Goal: Task Accomplishment & Management: Manage account settings

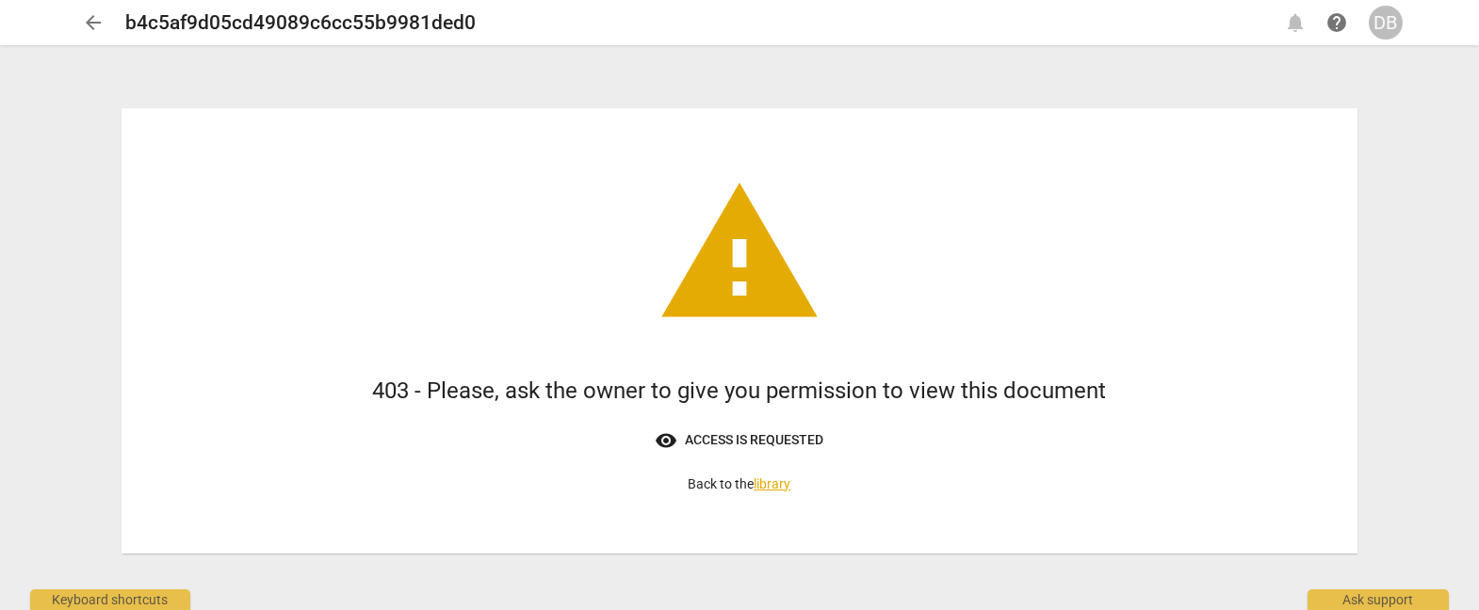
scroll to position [3, 0]
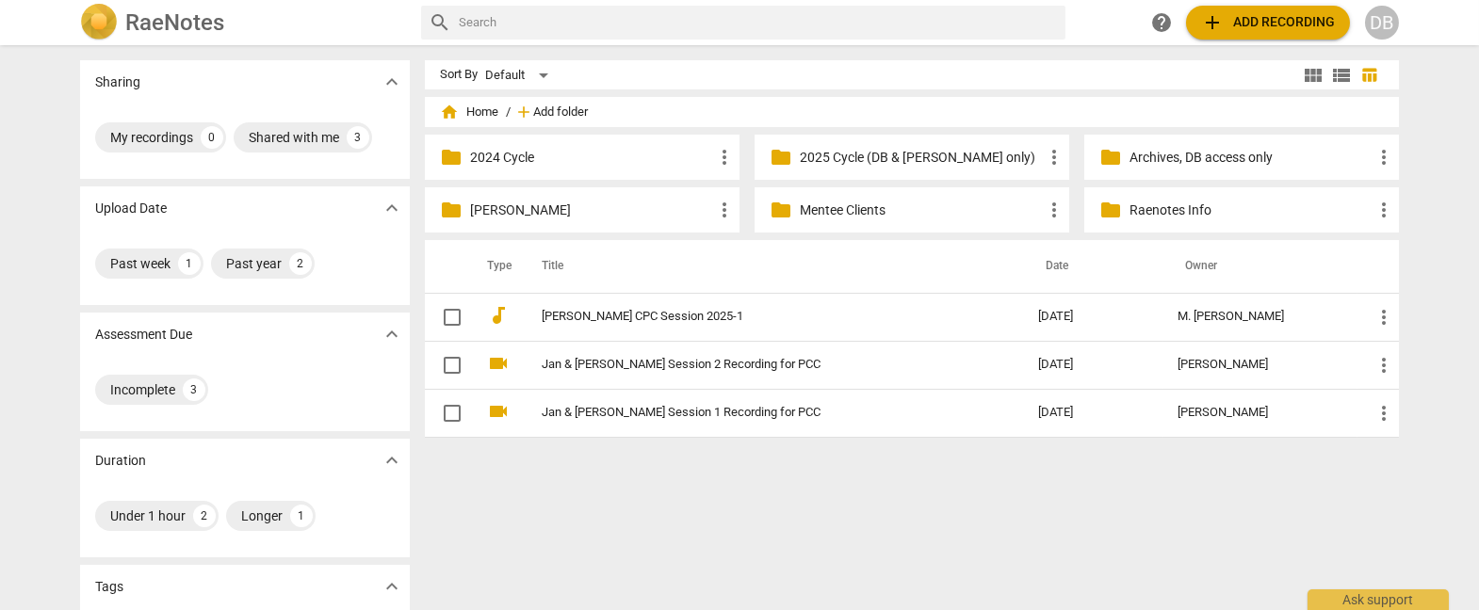
click at [556, 110] on span "Add folder" at bounding box center [560, 112] width 55 height 14
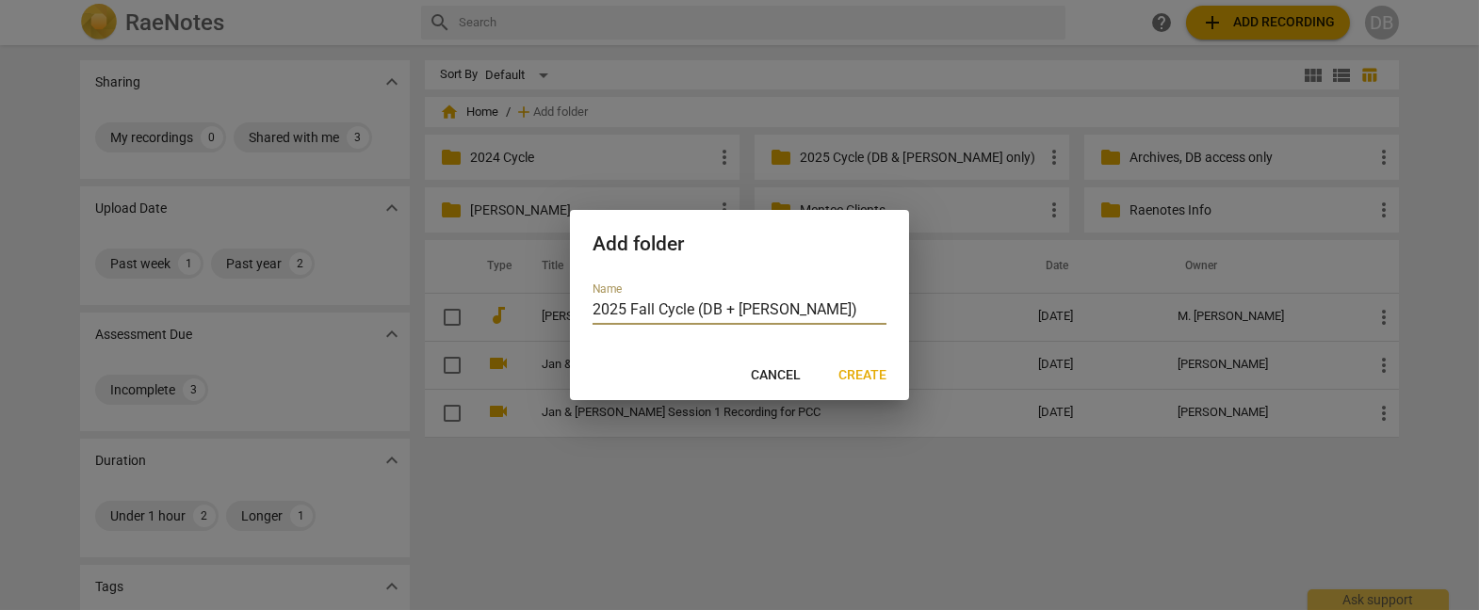
type input "2025 Fall Cycle (DB + Sara)"
click at [854, 374] on span "Create" at bounding box center [862, 375] width 48 height 19
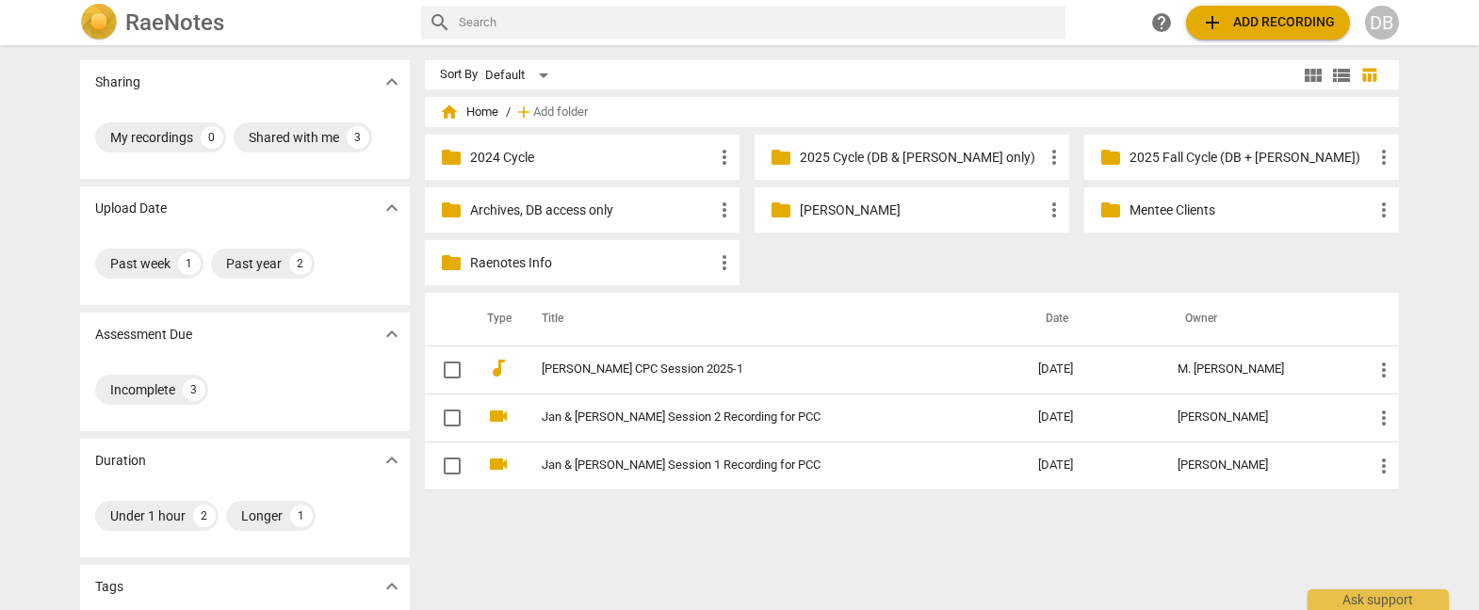
click at [1171, 148] on p "2025 Fall Cycle (DB + [PERSON_NAME])" at bounding box center [1250, 158] width 243 height 20
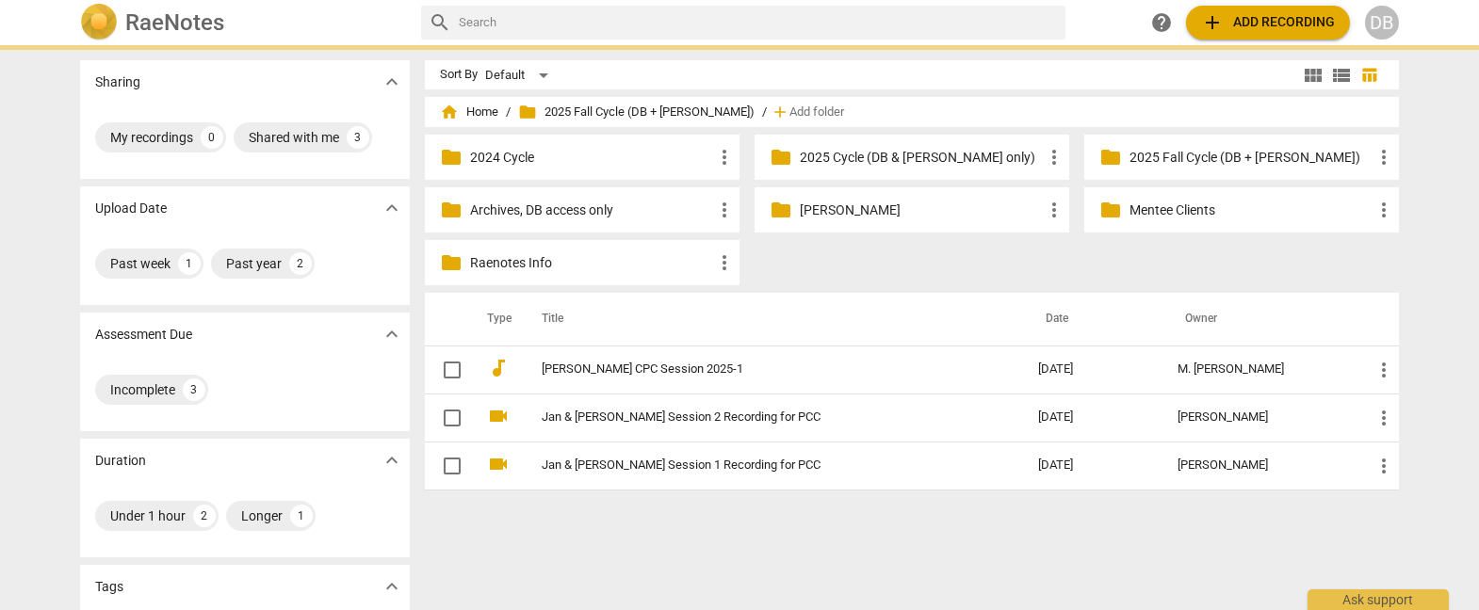
click at [1171, 148] on p "2025 Fall Cycle (DB + [PERSON_NAME])" at bounding box center [1250, 158] width 243 height 20
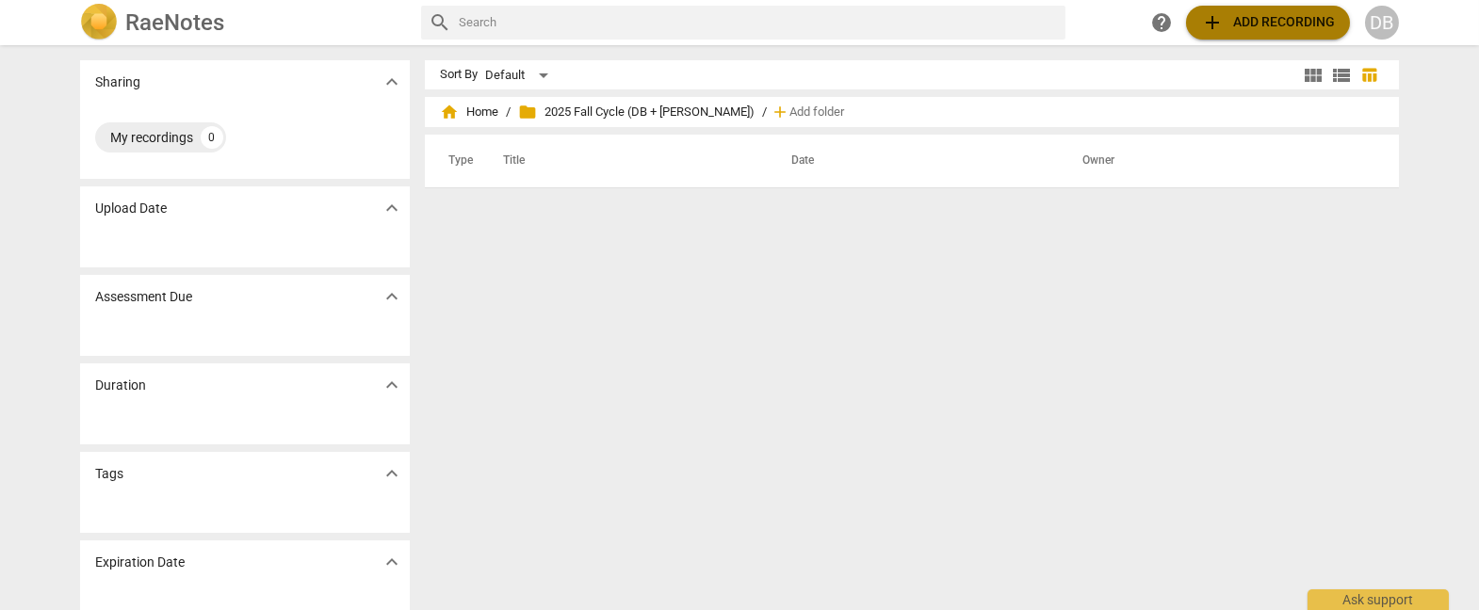
click at [1257, 19] on span "add Add recording" at bounding box center [1268, 22] width 134 height 23
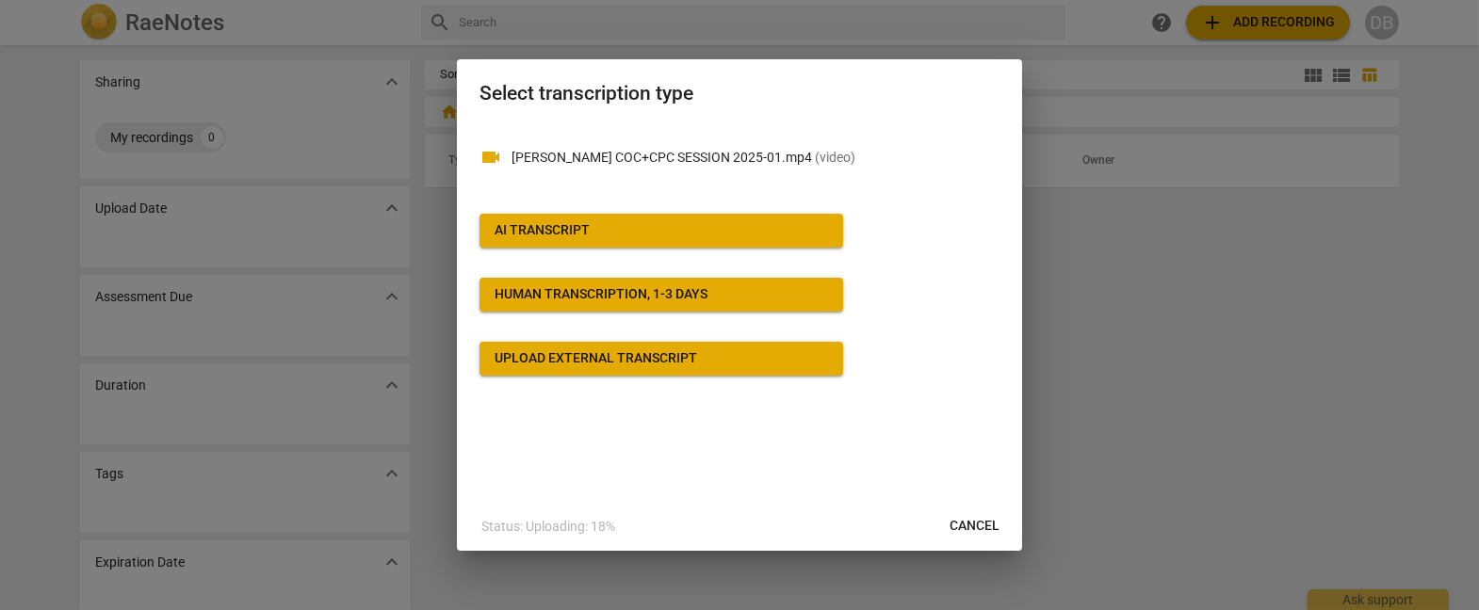
click at [538, 221] on div "AI Transcript" at bounding box center [542, 230] width 95 height 19
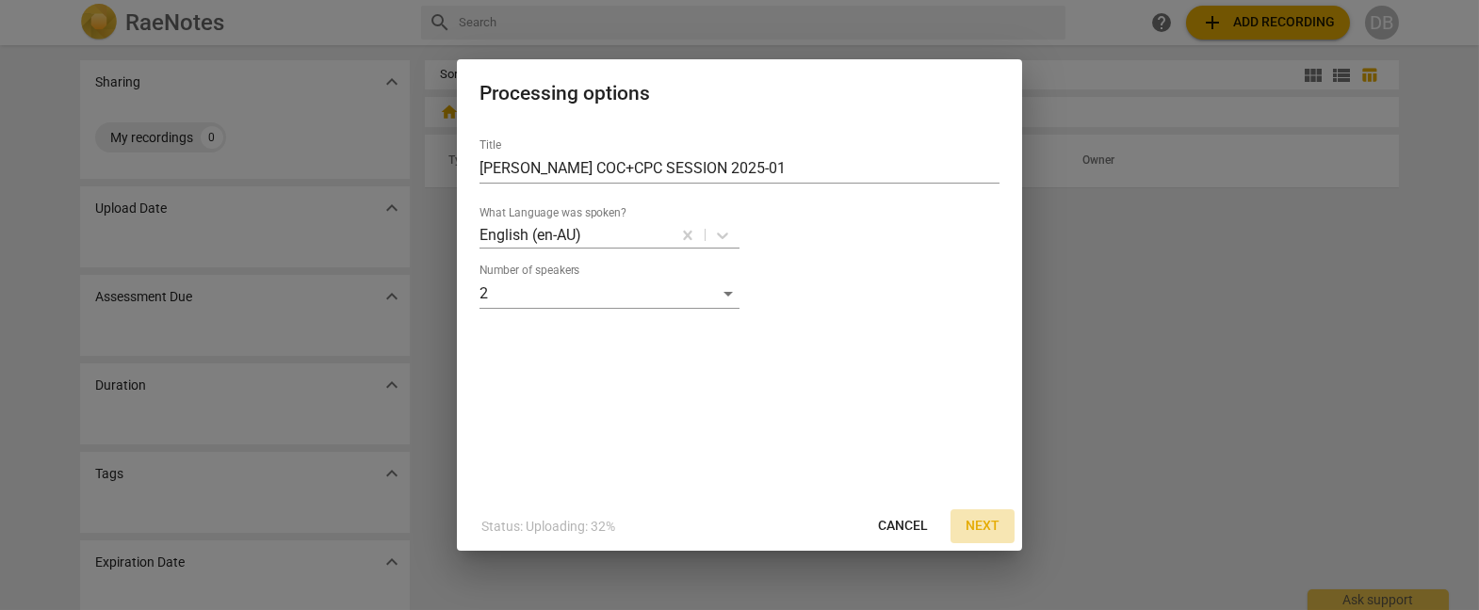
click at [979, 525] on span "Next" at bounding box center [982, 526] width 34 height 19
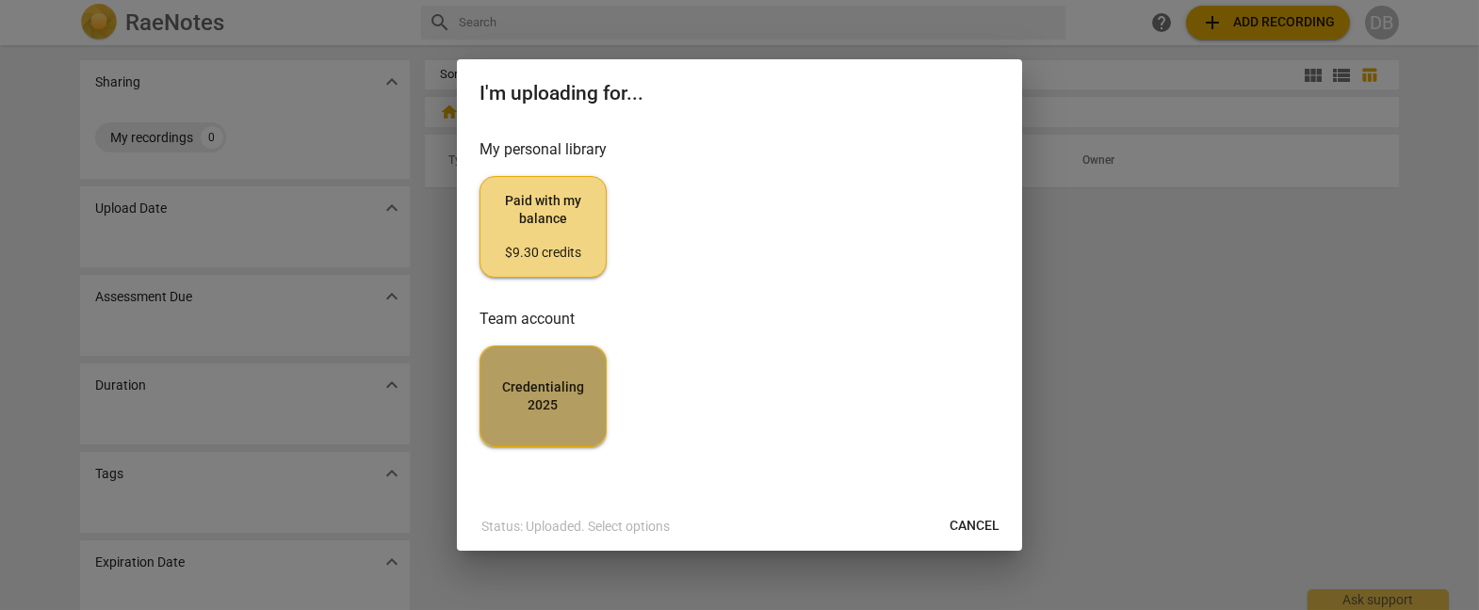
click at [570, 397] on span "Credentialing 2025" at bounding box center [542, 397] width 95 height 37
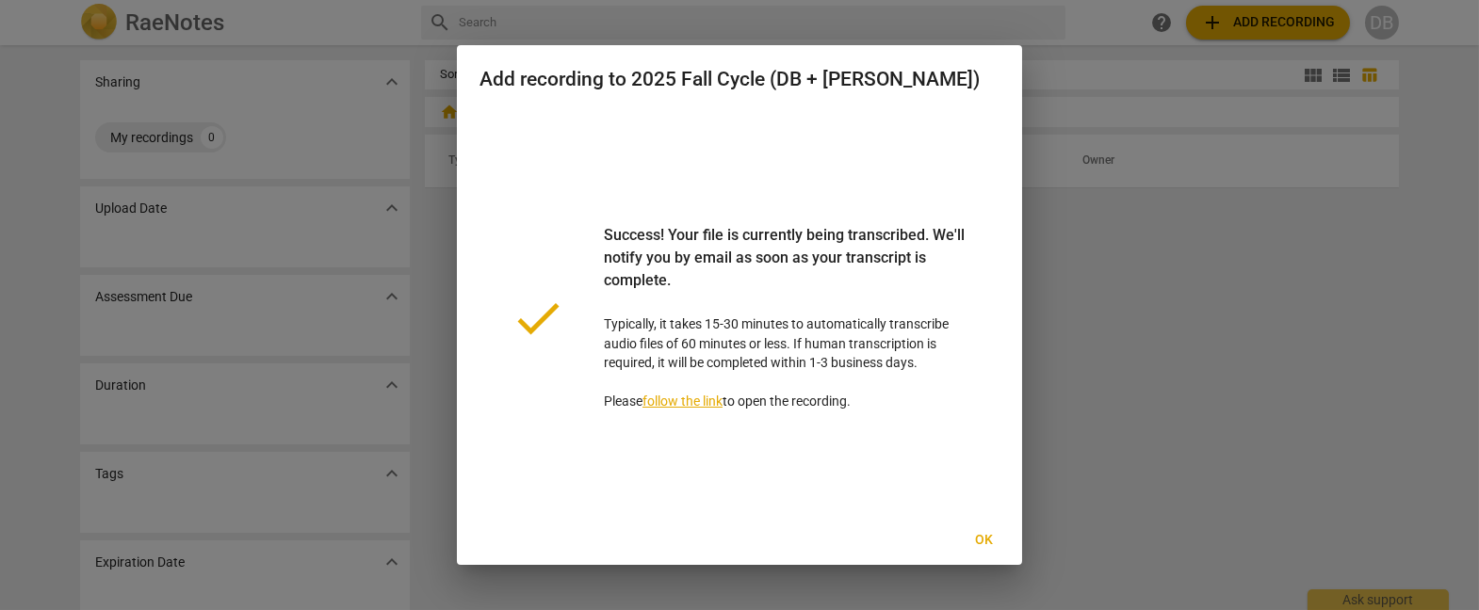
click at [1160, 306] on div at bounding box center [739, 305] width 1479 height 610
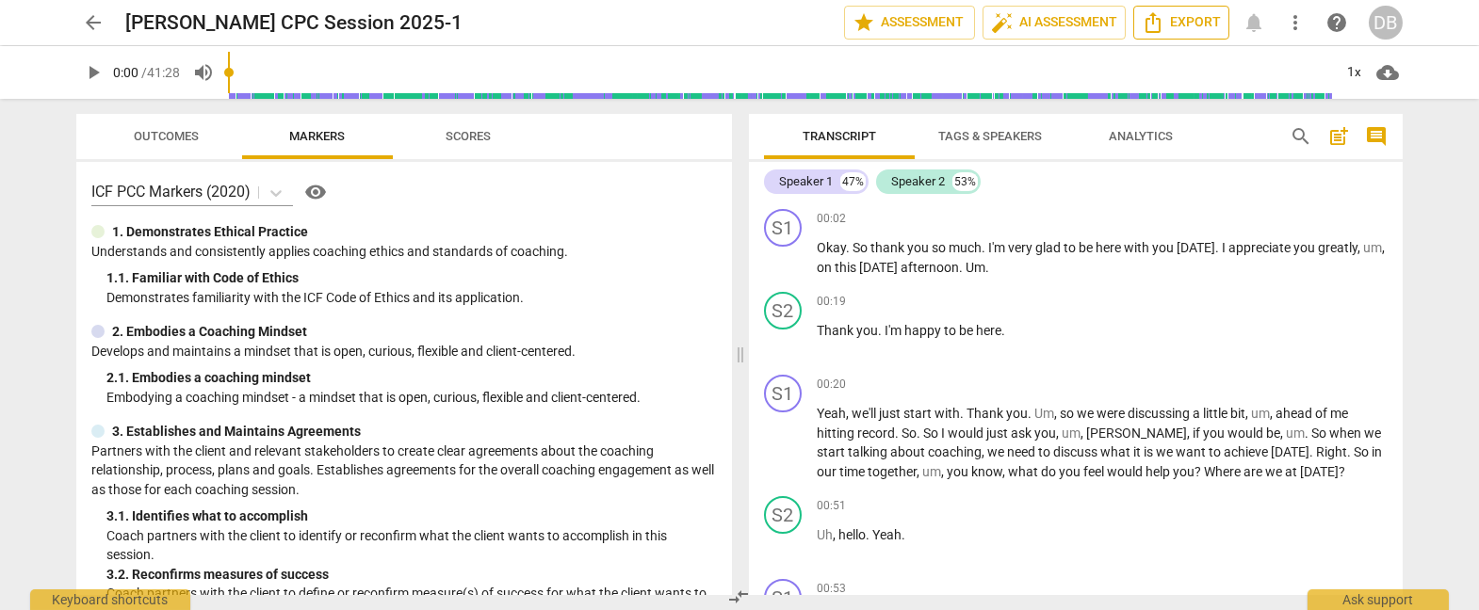
click at [1162, 24] on icon "Export" at bounding box center [1153, 22] width 23 height 23
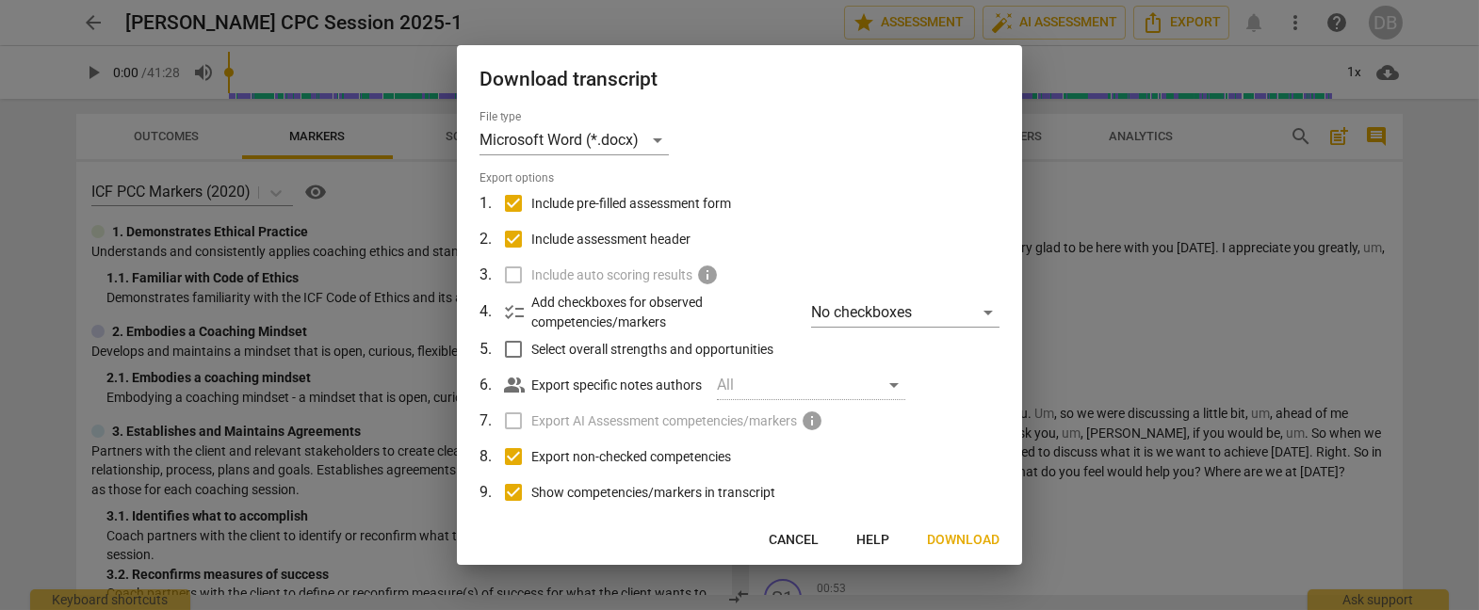
click at [794, 540] on span "Cancel" at bounding box center [794, 540] width 50 height 19
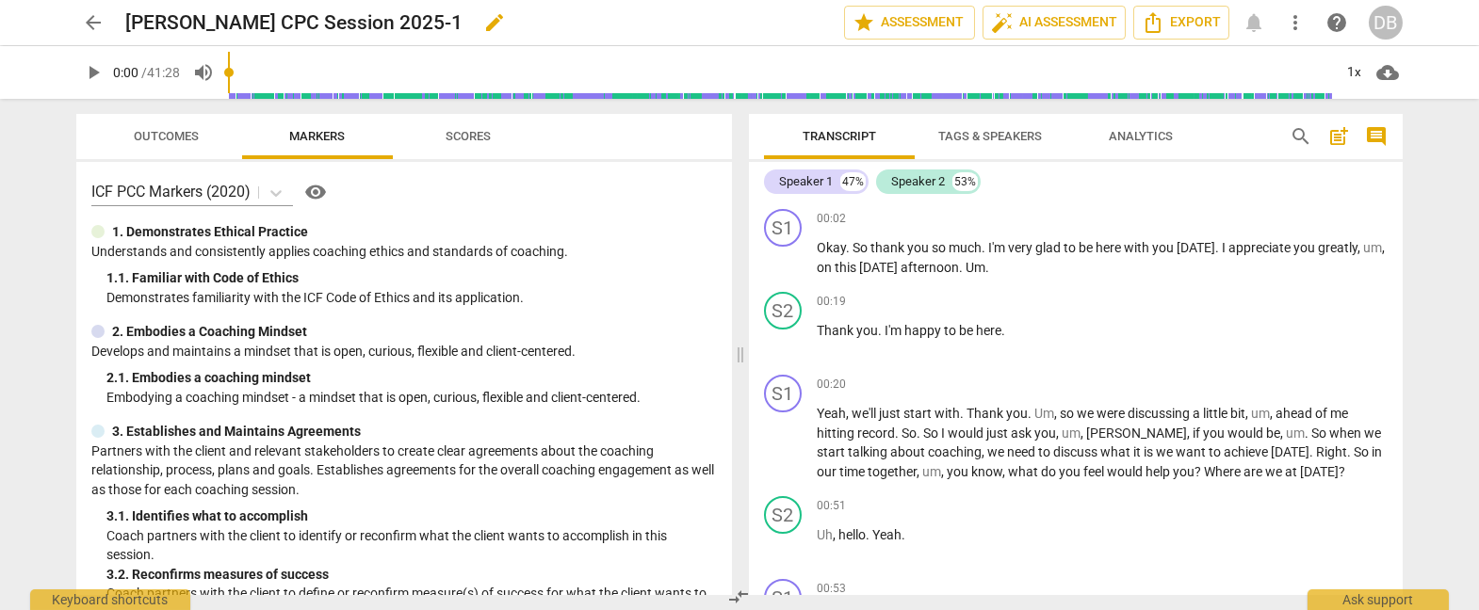
click at [591, 24] on div "[PERSON_NAME] CPC Session 2025-1 edit" at bounding box center [477, 23] width 704 height 34
click at [103, 17] on span "arrow_back" at bounding box center [93, 22] width 23 height 23
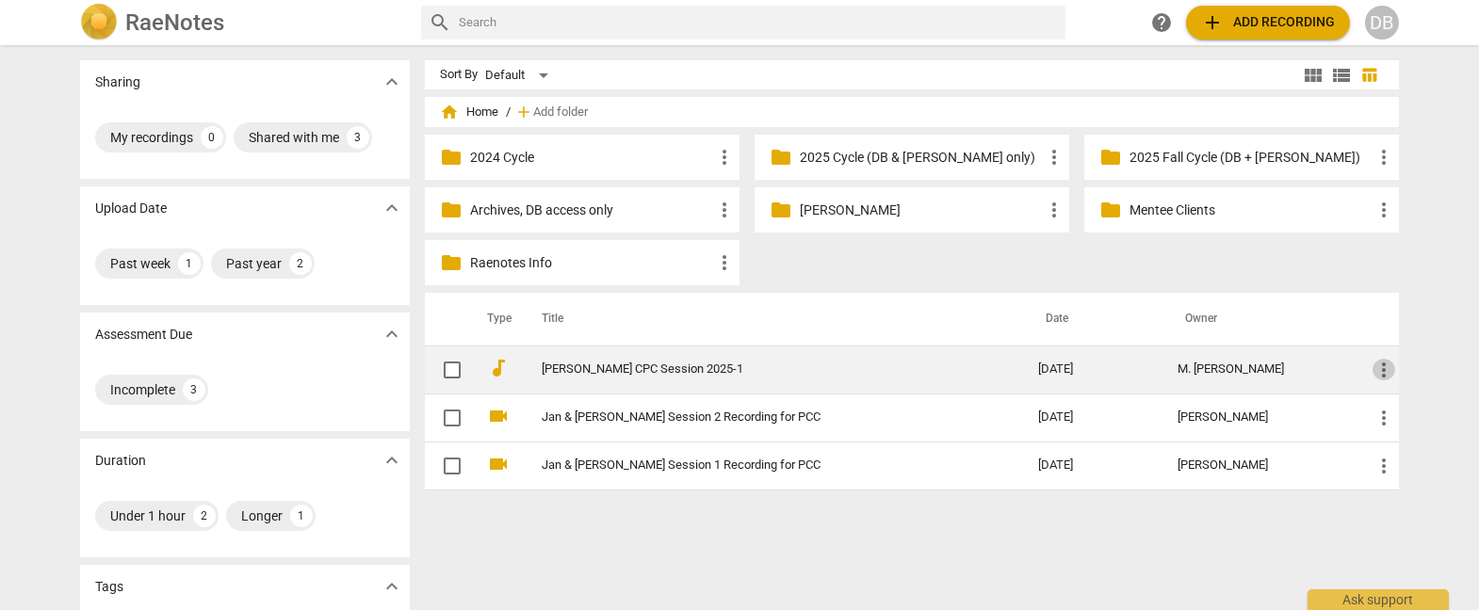
click at [1380, 369] on span "more_vert" at bounding box center [1383, 370] width 23 height 23
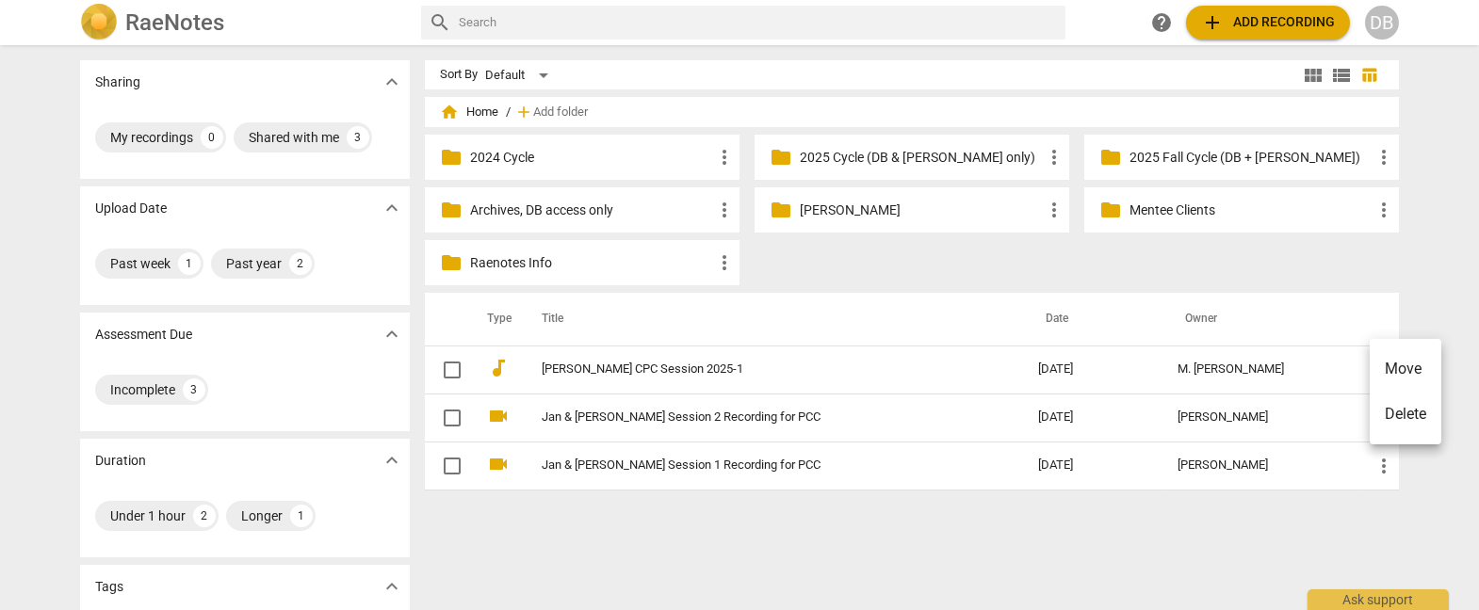
click at [448, 365] on div at bounding box center [739, 305] width 1479 height 610
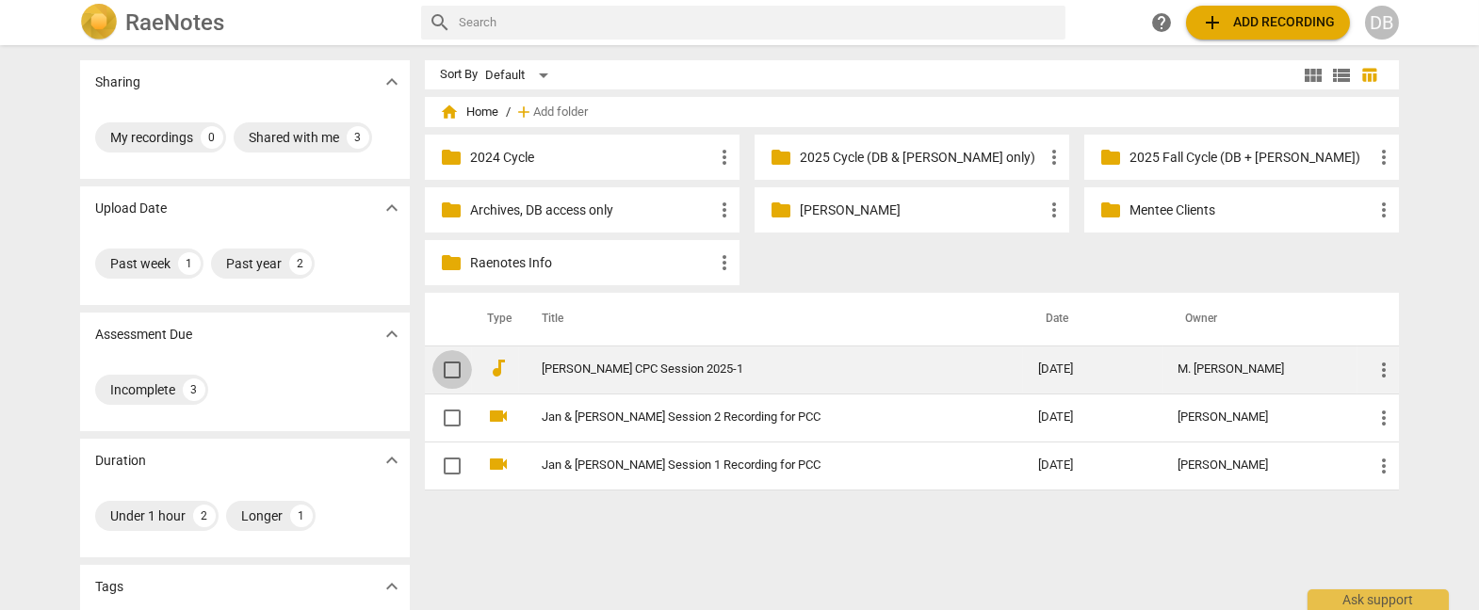
click at [447, 366] on input "checkbox" at bounding box center [452, 370] width 40 height 23
checkbox input "false"
drag, startPoint x: 591, startPoint y: 364, endPoint x: 575, endPoint y: 369, distance: 17.0
click at [575, 369] on link "[PERSON_NAME] CPC Session 2025-1" at bounding box center [756, 370] width 429 height 14
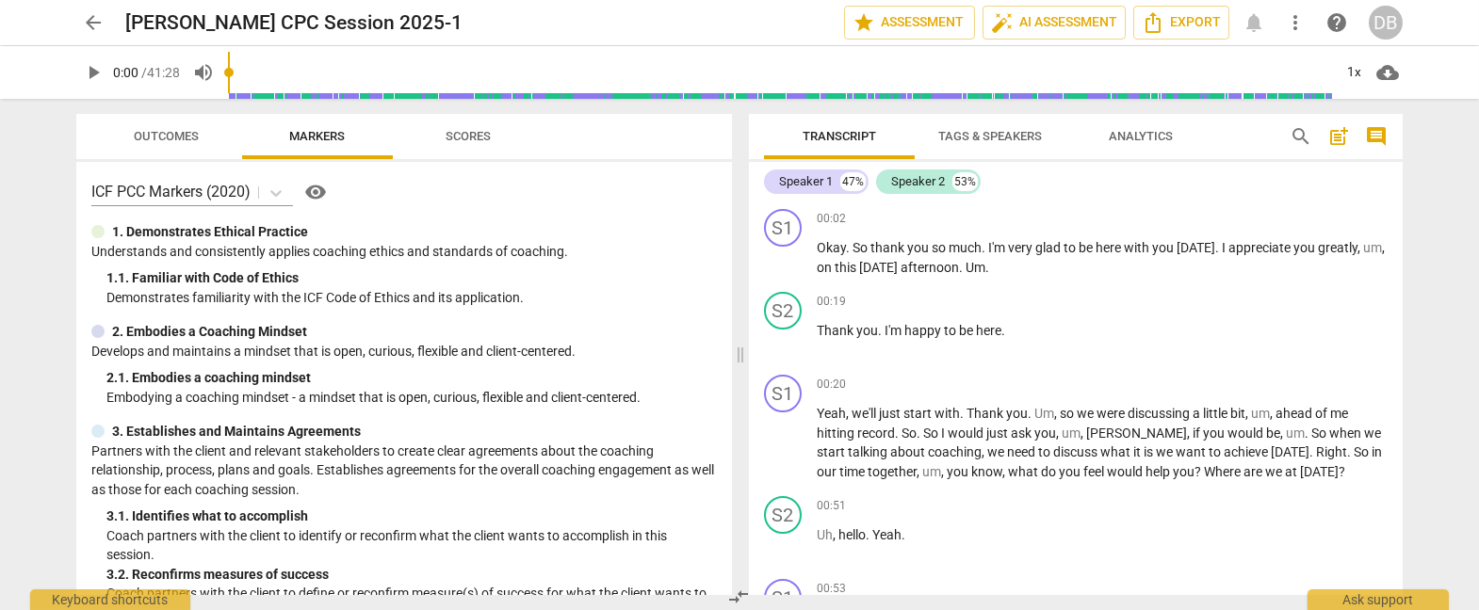
click at [1385, 71] on span "cloud_download" at bounding box center [1387, 72] width 23 height 23
click at [1386, 71] on li "Download audio" at bounding box center [1394, 72] width 139 height 45
click at [85, 18] on span "arrow_back" at bounding box center [93, 22] width 23 height 23
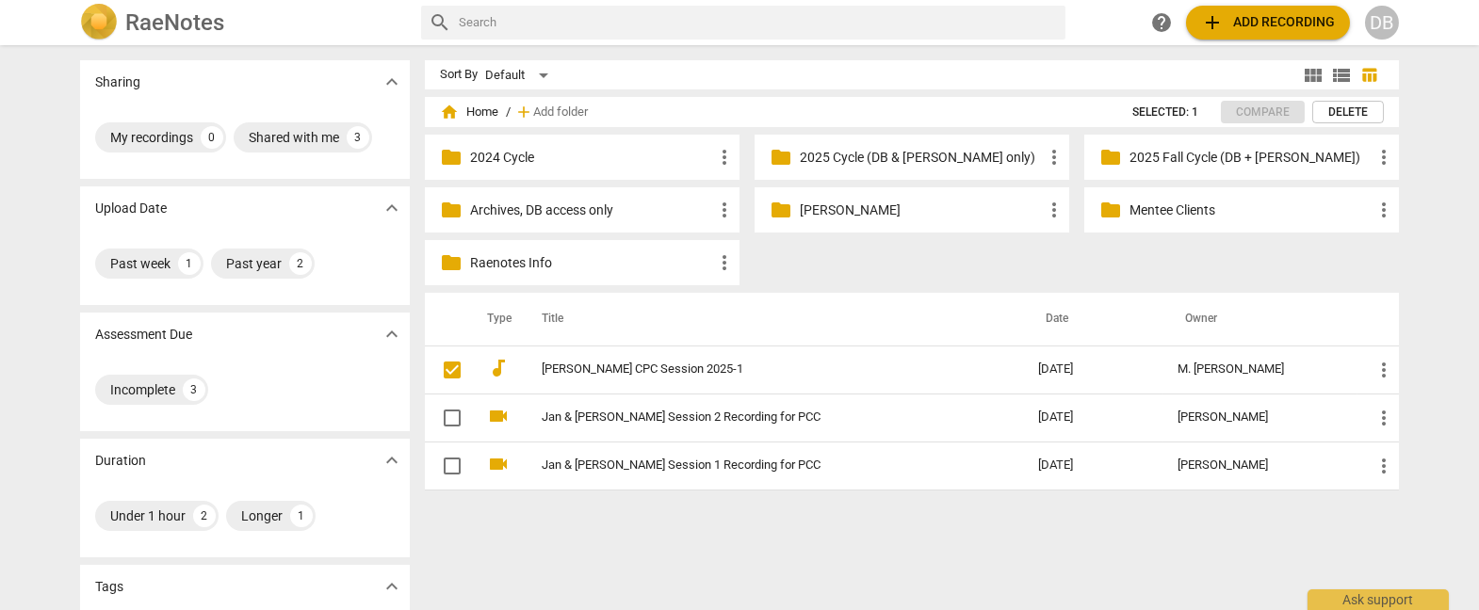
checkbox input "false"
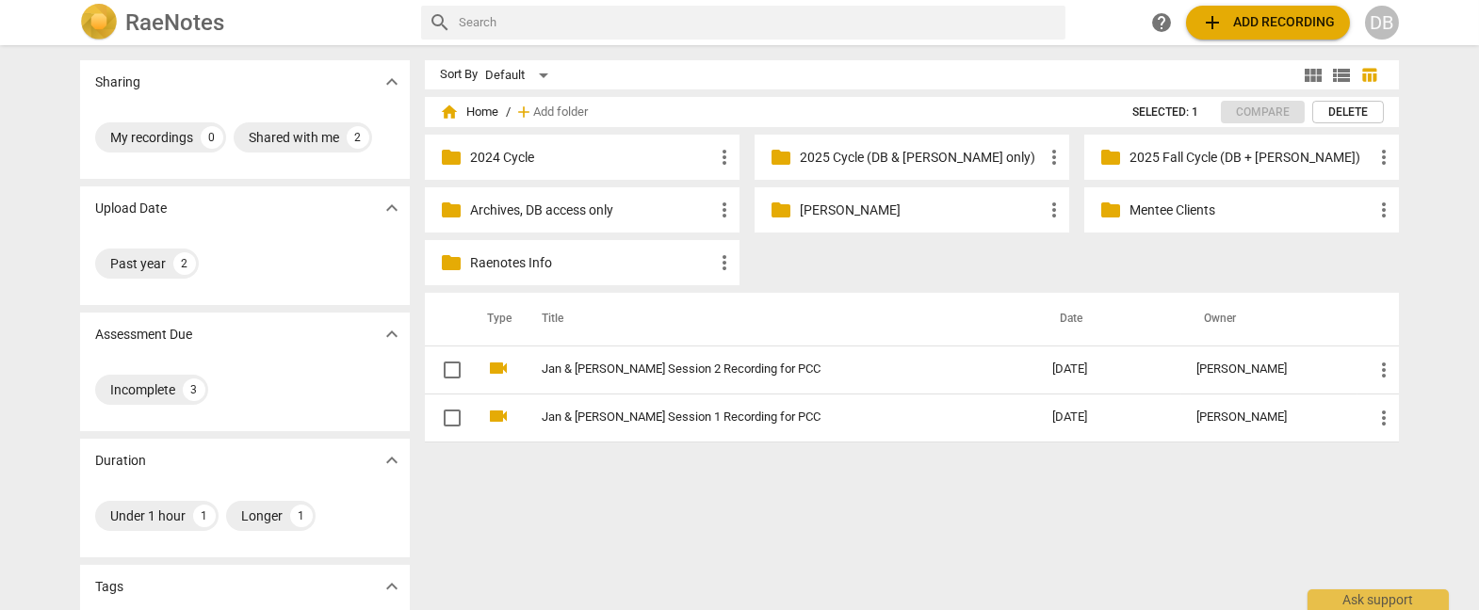
click at [1052, 154] on span "more_vert" at bounding box center [1054, 157] width 23 height 23
click at [1077, 150] on li "Rename" at bounding box center [1082, 157] width 85 height 45
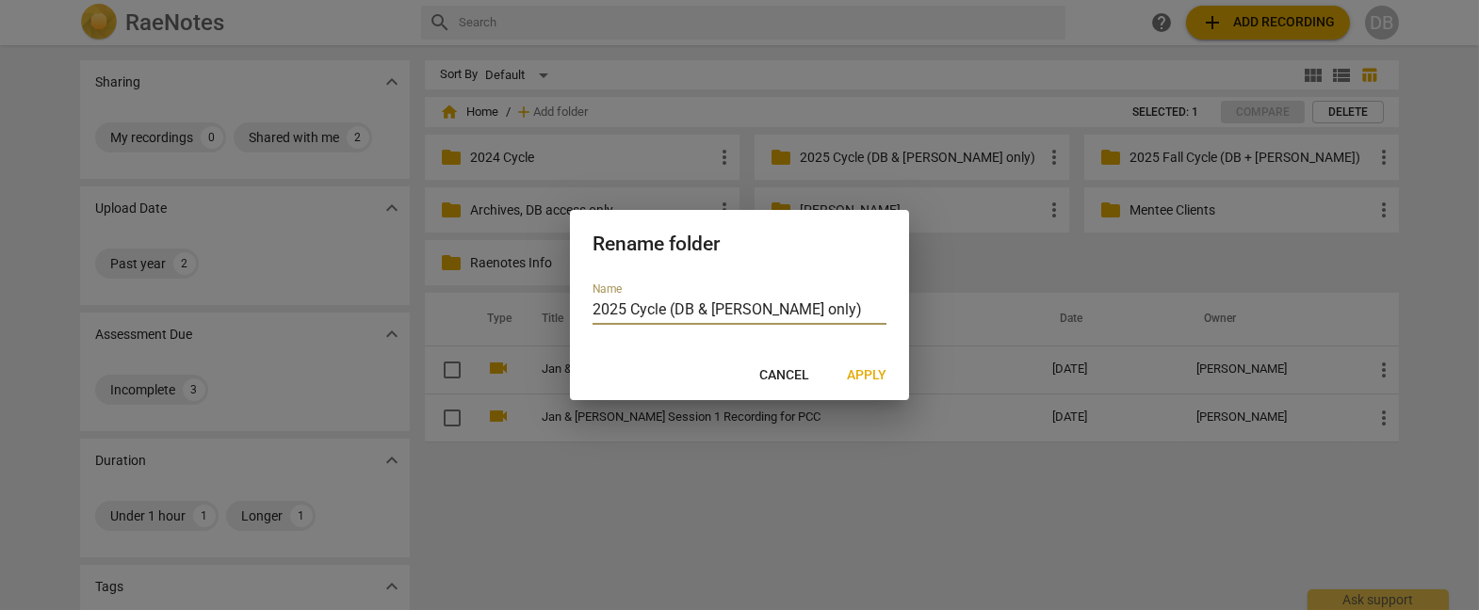
click at [634, 305] on input "2025 Cycle (DB & [PERSON_NAME] only)" at bounding box center [739, 311] width 294 height 27
type input "2025 Fall Cycle (DB & [PERSON_NAME] only)"
click at [870, 372] on span "Apply" at bounding box center [867, 375] width 40 height 19
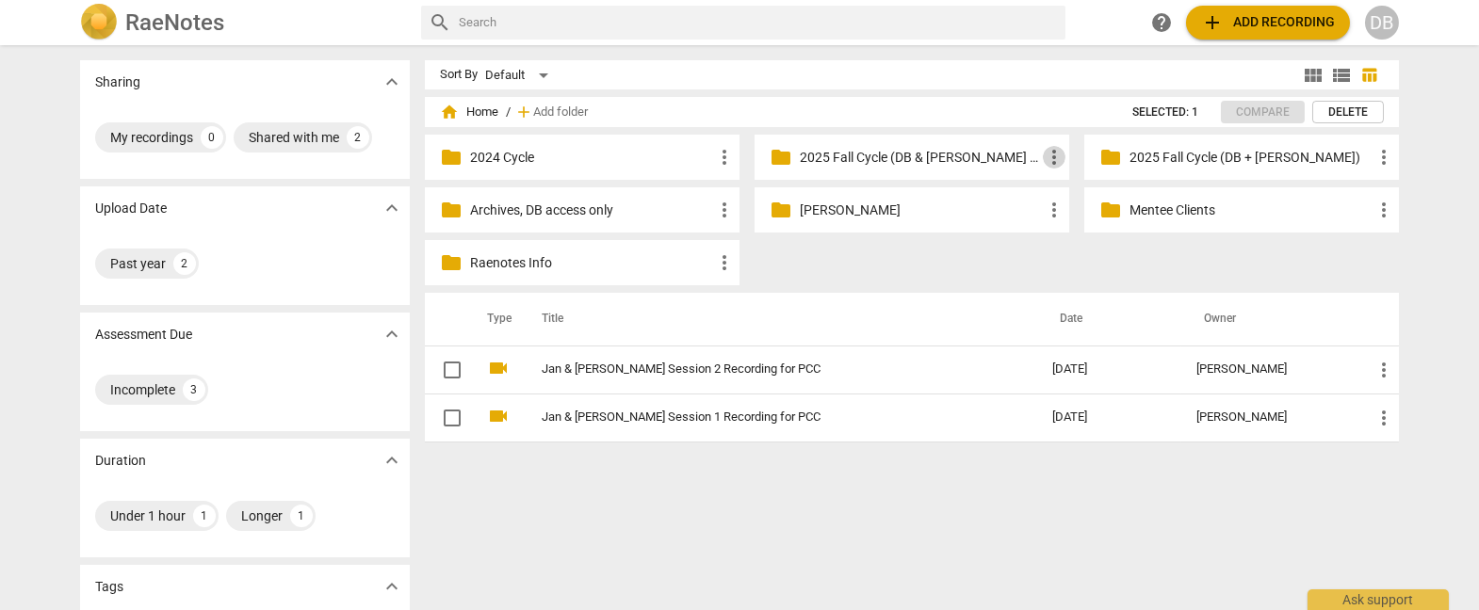
click at [1049, 154] on span "more_vert" at bounding box center [1054, 157] width 23 height 23
click at [1063, 151] on li "Rename" at bounding box center [1082, 157] width 85 height 45
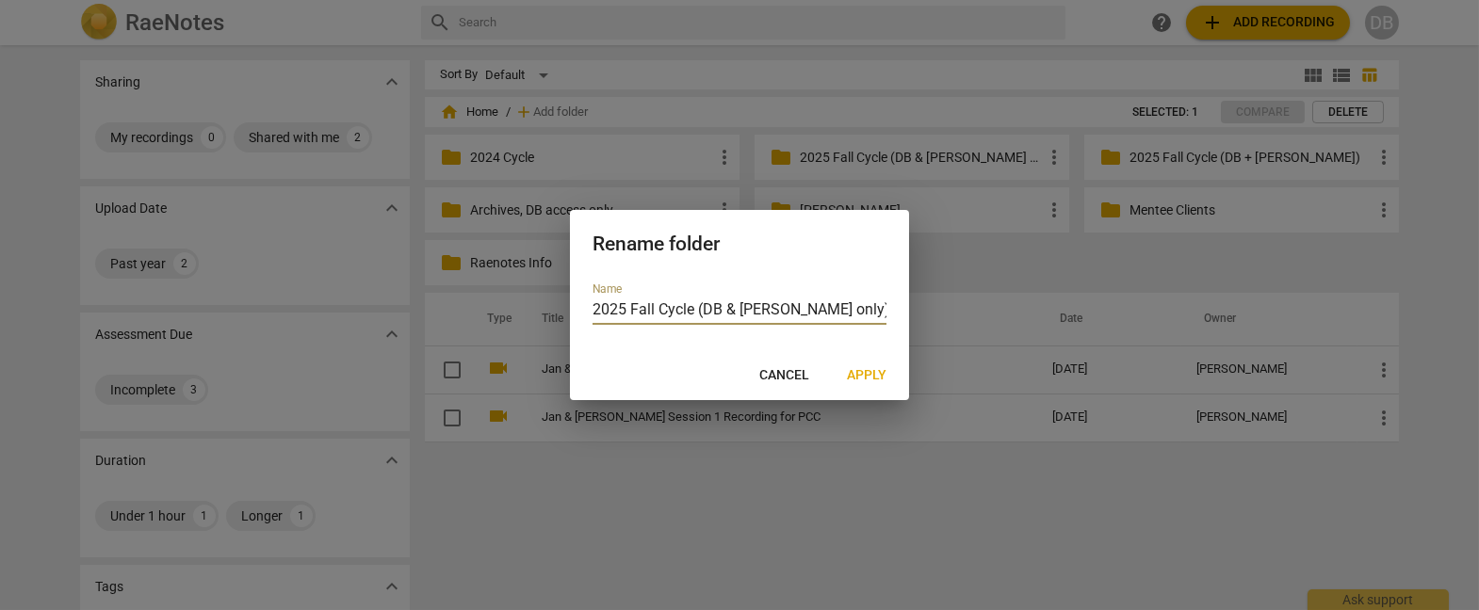
drag, startPoint x: 653, startPoint y: 308, endPoint x: 628, endPoint y: 308, distance: 24.5
click at [628, 308] on input "2025 Fall Cycle (DB & [PERSON_NAME] only)" at bounding box center [739, 311] width 294 height 27
type input "2025 Spring Cycle (DB & [PERSON_NAME] only)"
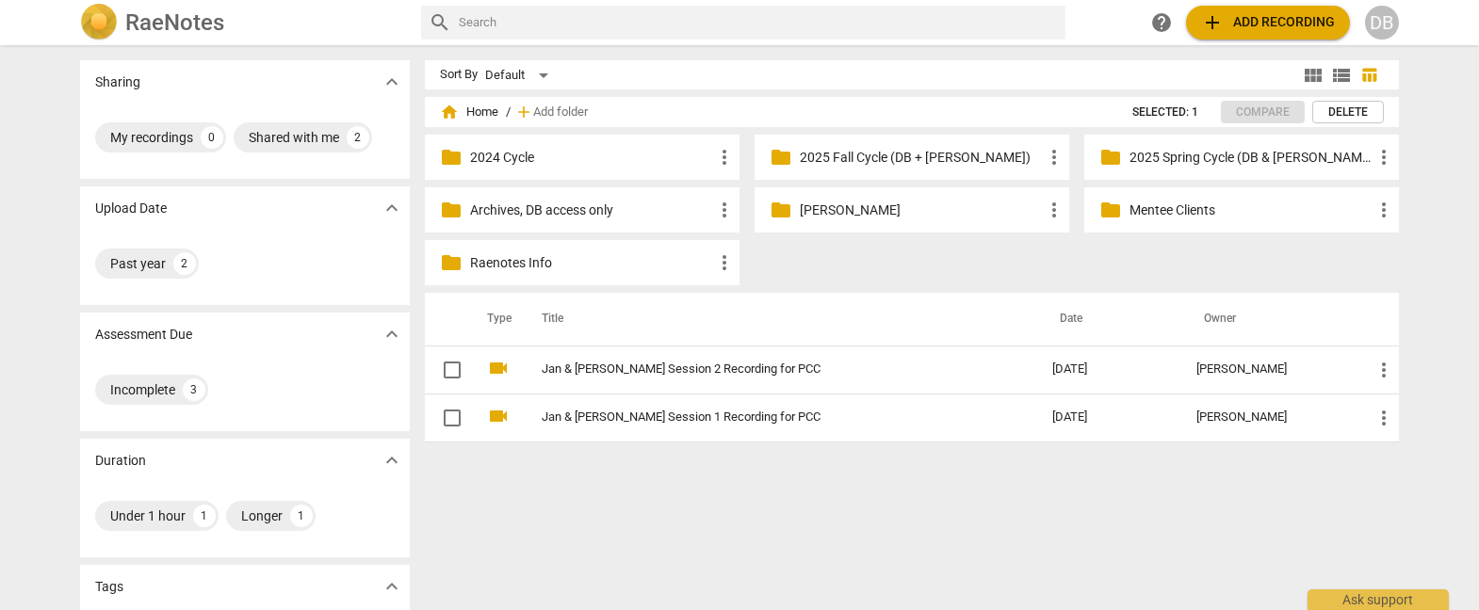
click at [982, 158] on p "2025 Fall Cycle (DB + [PERSON_NAME])" at bounding box center [921, 158] width 243 height 20
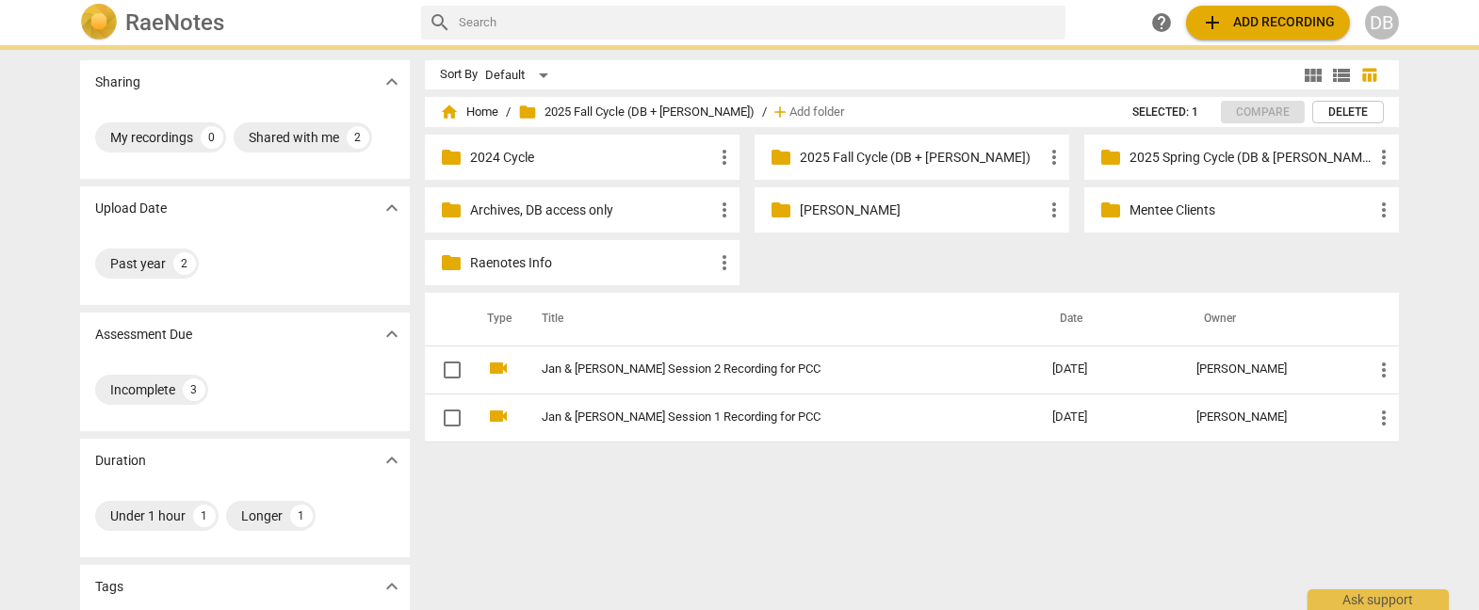
checkbox input "true"
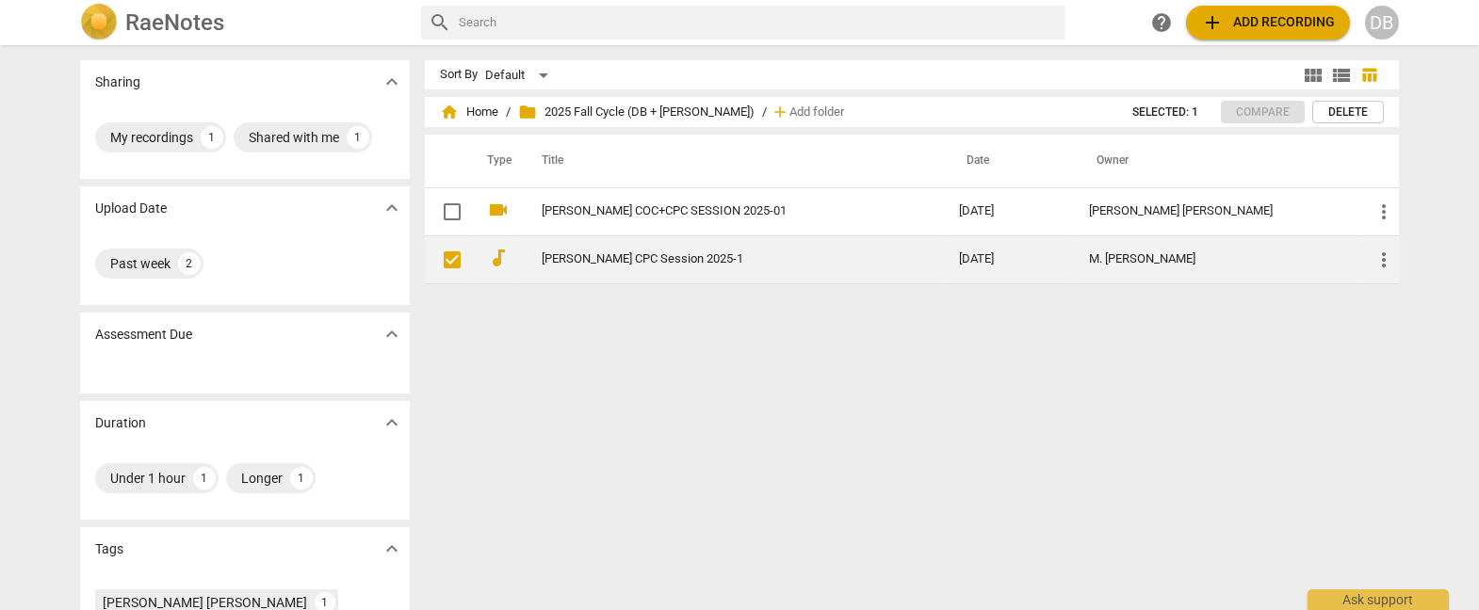
click at [1386, 257] on span "more_vert" at bounding box center [1383, 260] width 23 height 23
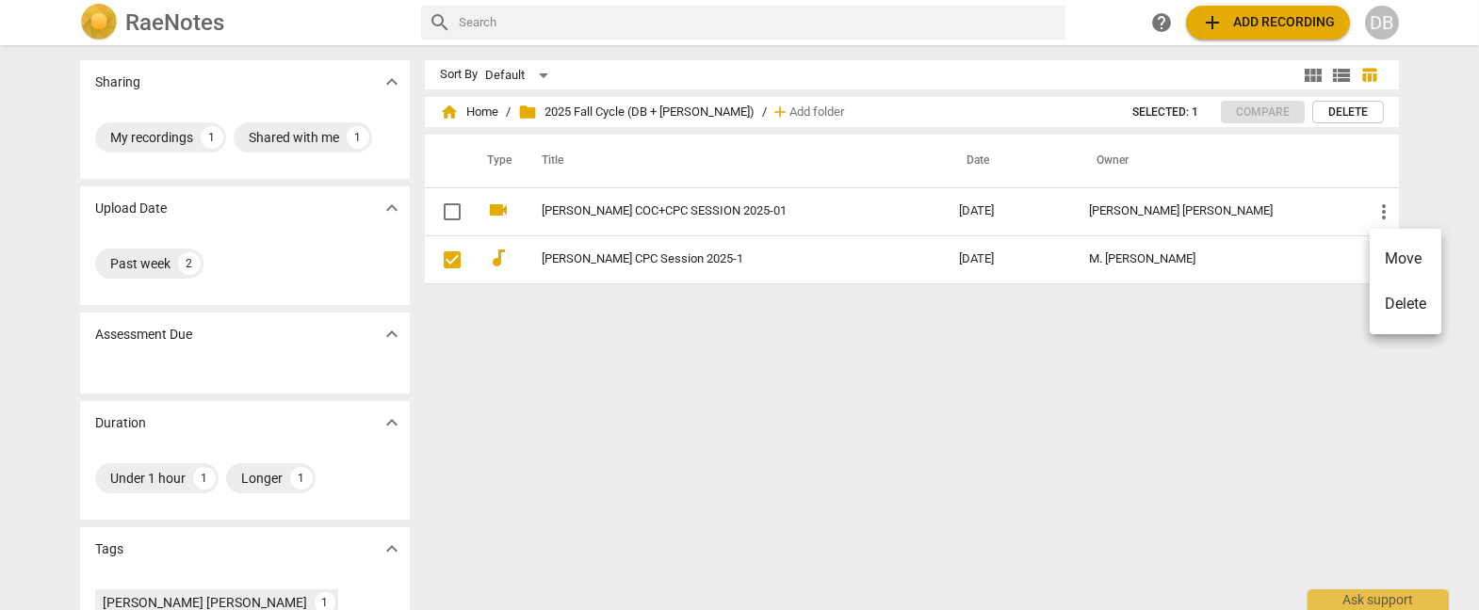
click at [1174, 337] on div at bounding box center [739, 305] width 1479 height 610
click at [633, 329] on div "Sort By Default view_module view_list table_chart home Home / folder 2025 Fall …" at bounding box center [919, 327] width 989 height 535
click at [1250, 23] on span "add Add recording" at bounding box center [1268, 22] width 134 height 23
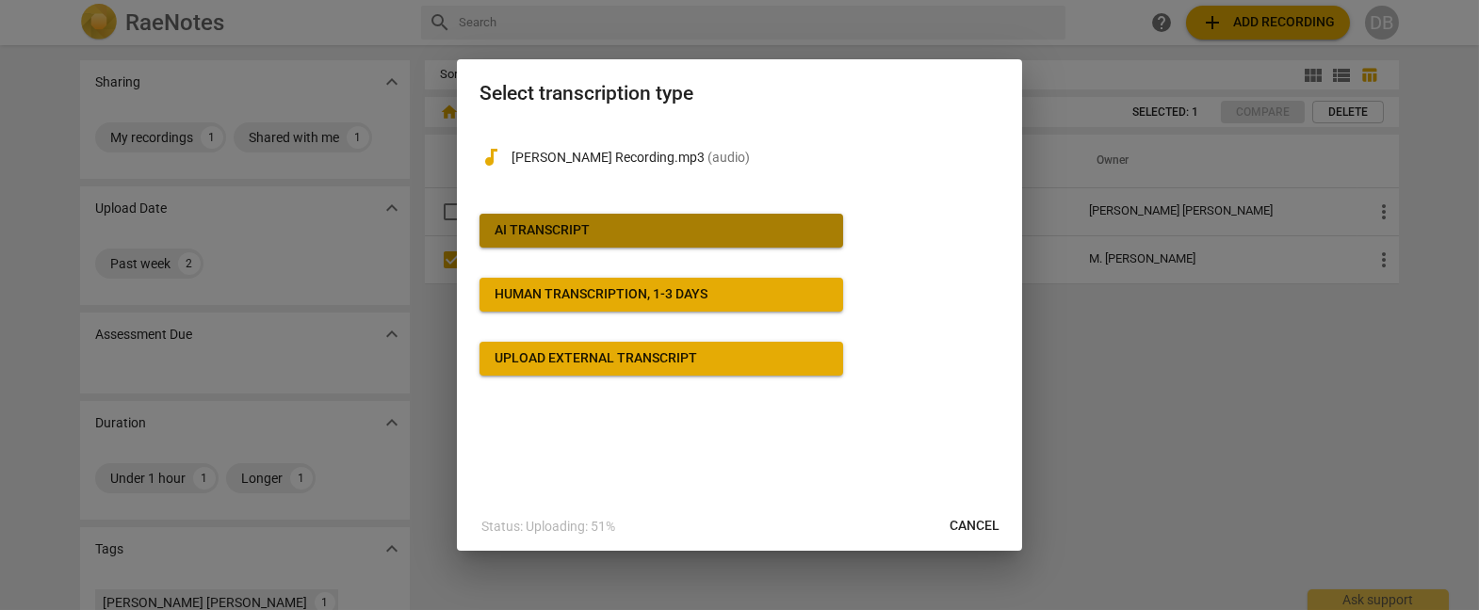
click at [639, 223] on span "AI Transcript" at bounding box center [661, 230] width 333 height 19
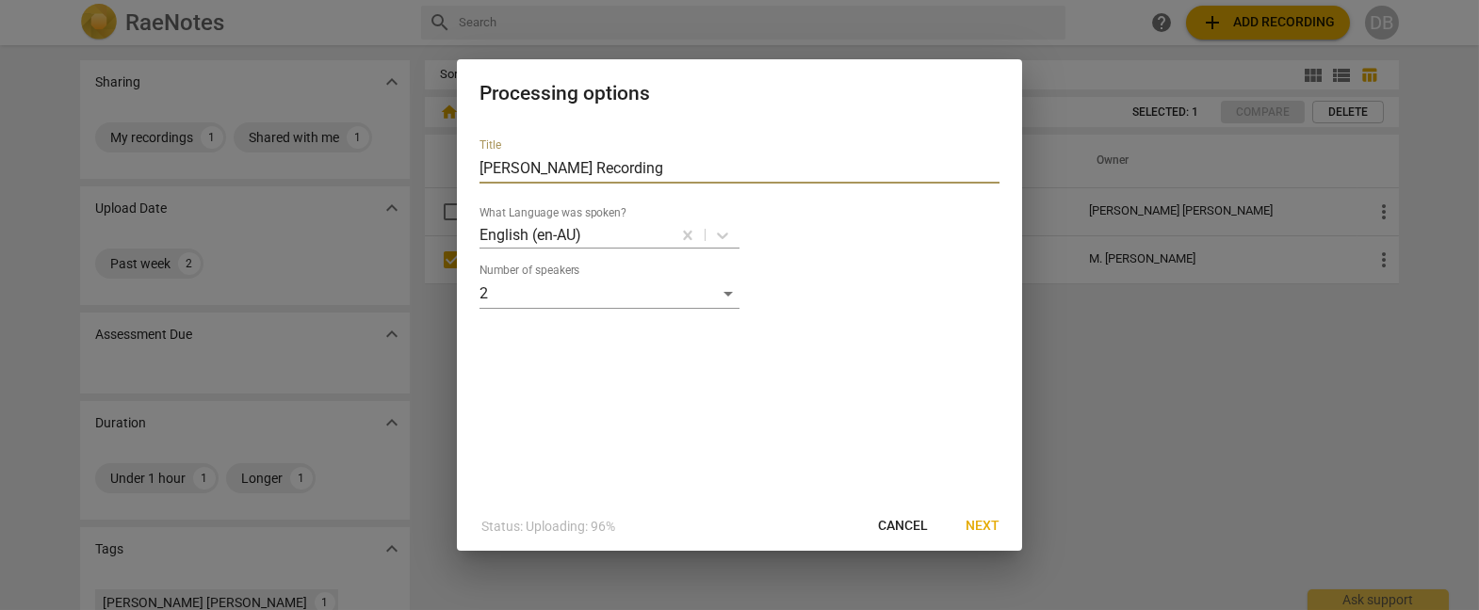
click at [620, 171] on input "[PERSON_NAME] Recording" at bounding box center [739, 169] width 520 height 30
type input "[PERSON_NAME] Recording CPC"
click at [980, 525] on span "Next" at bounding box center [982, 526] width 34 height 19
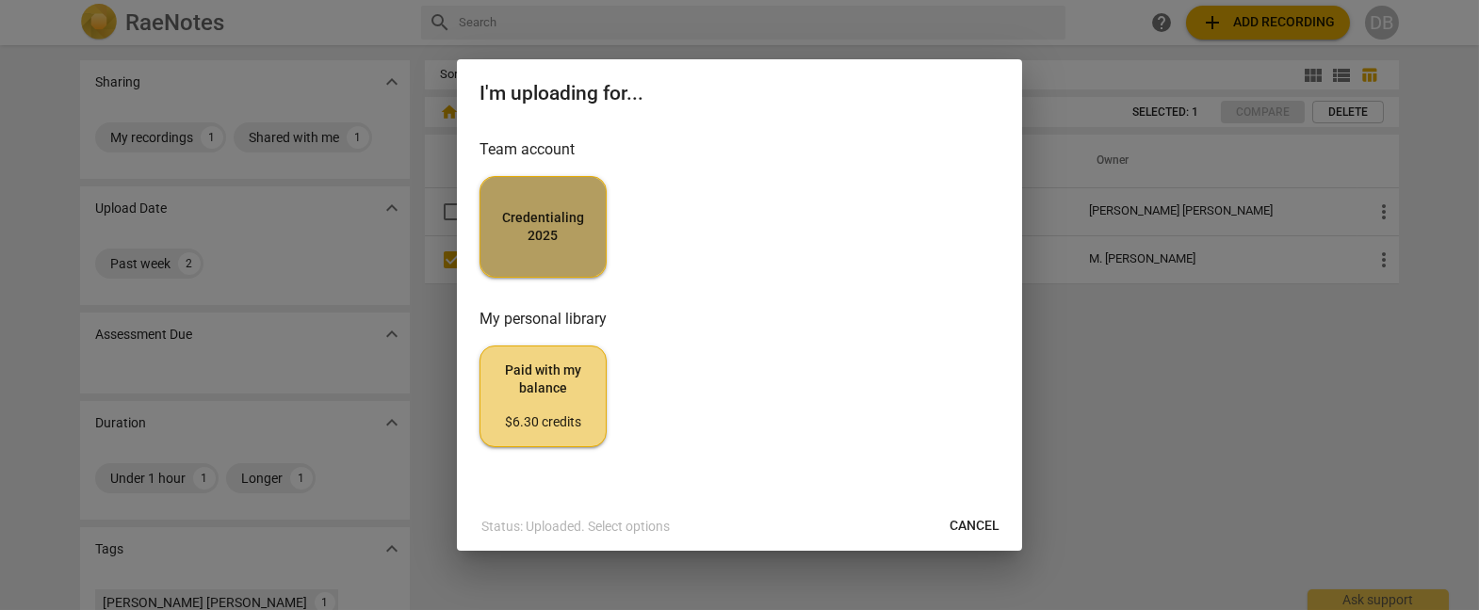
click at [549, 201] on button "Credentialing 2025" at bounding box center [542, 227] width 127 height 102
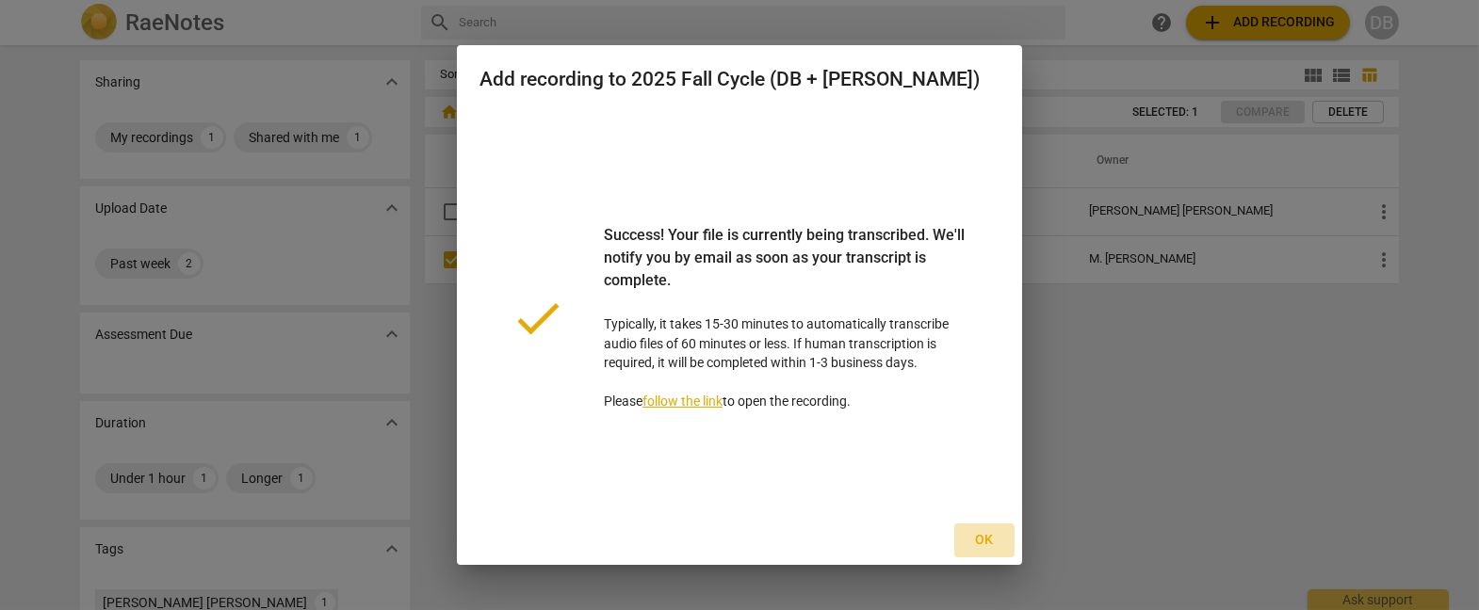
click at [992, 542] on span "Ok" at bounding box center [984, 540] width 30 height 19
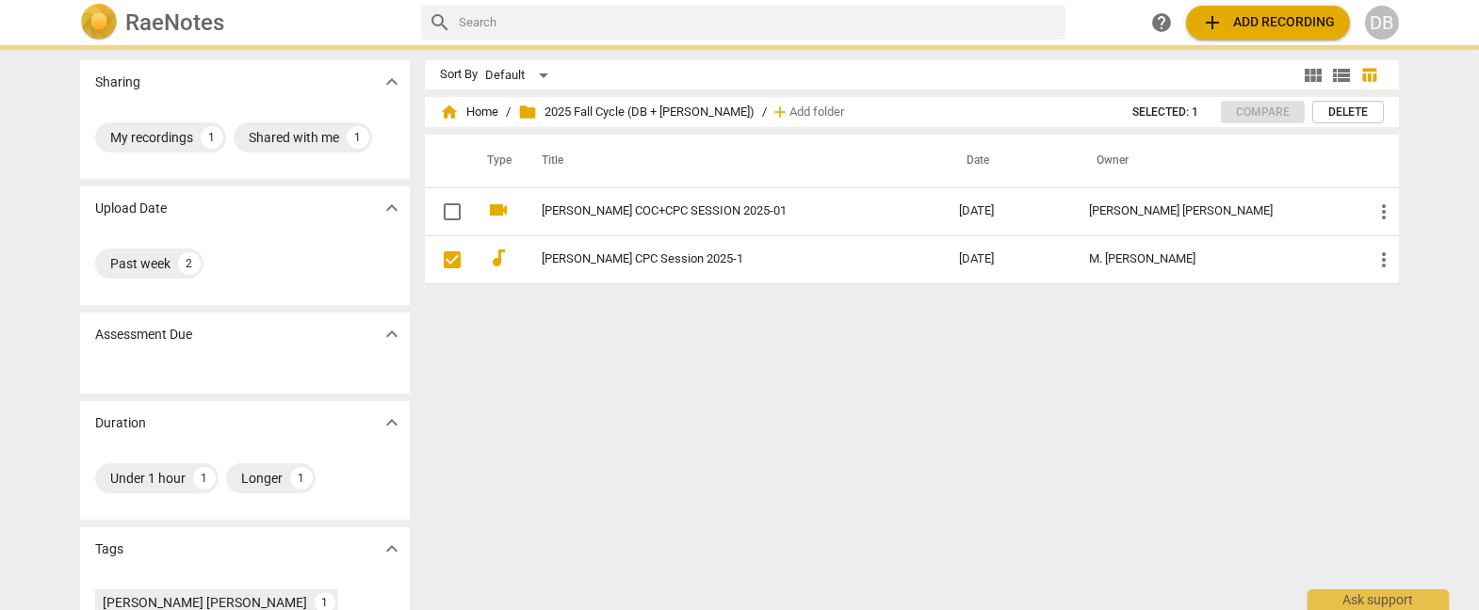
checkbox input "false"
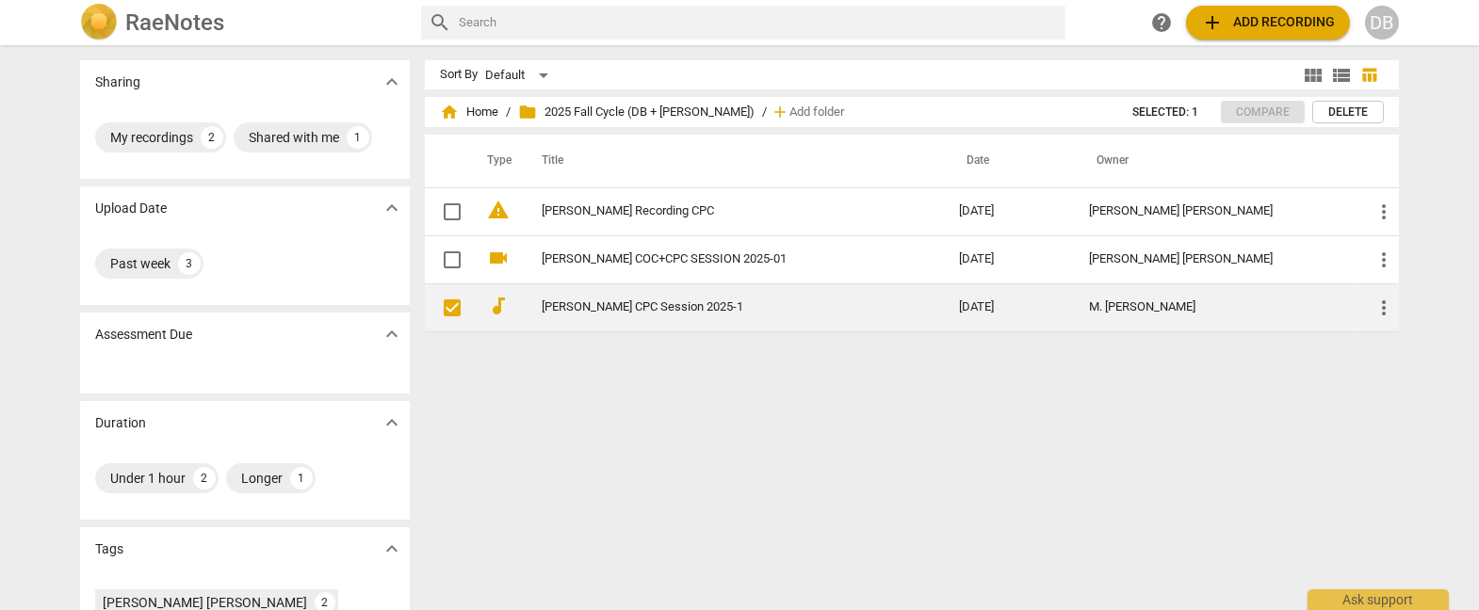
click at [1378, 306] on span "more_vert" at bounding box center [1383, 308] width 23 height 23
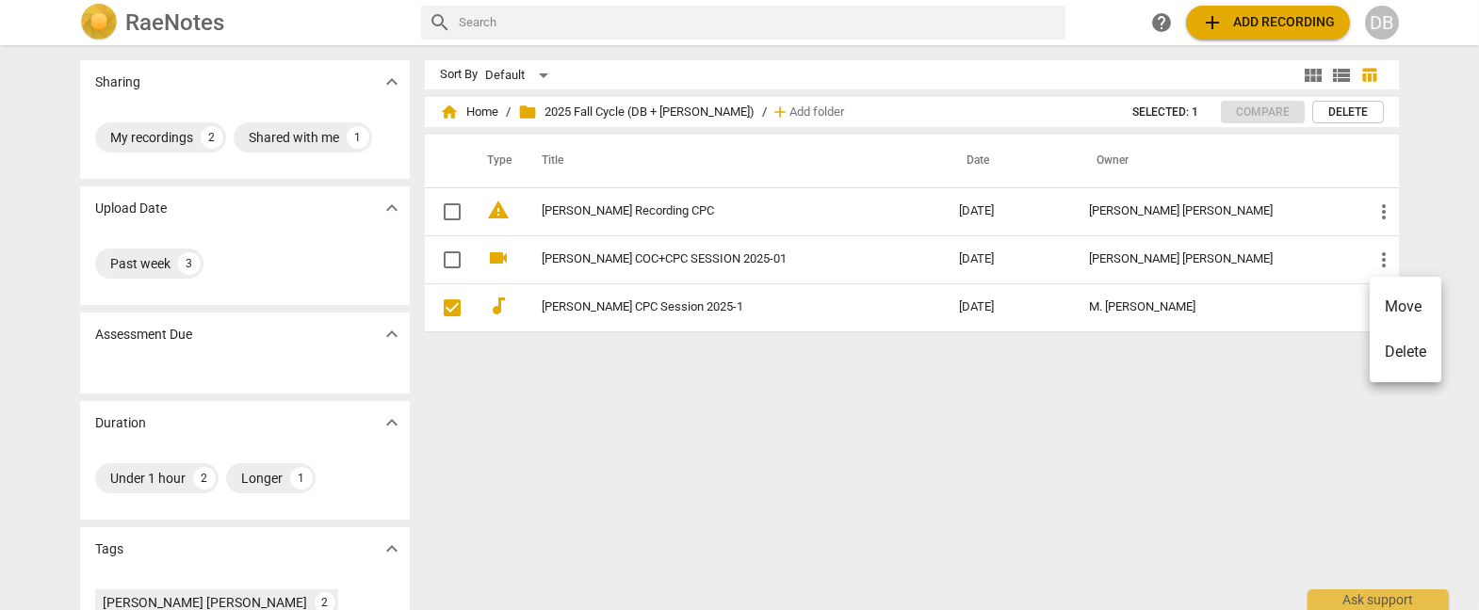
click at [576, 207] on div at bounding box center [739, 305] width 1479 height 610
click at [604, 389] on div "Sort By Default view_module view_list table_chart home Home / folder 2025 Fall …" at bounding box center [919, 327] width 989 height 535
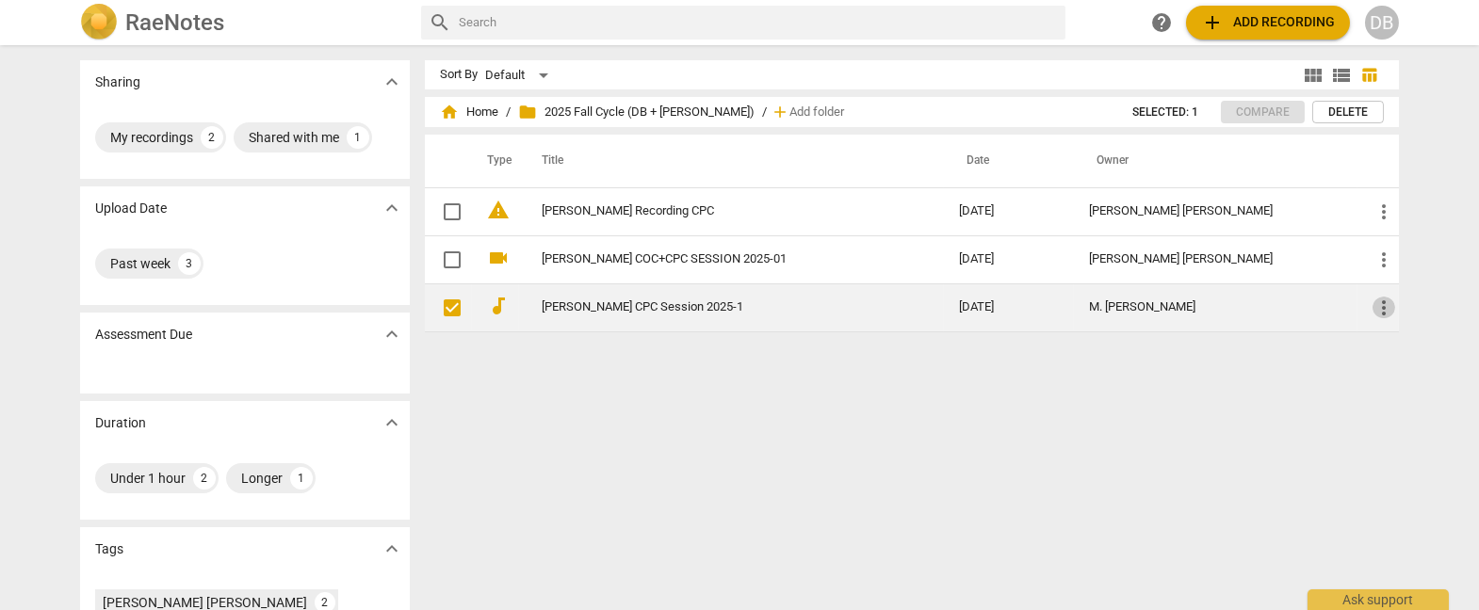
click at [1385, 310] on span "more_vert" at bounding box center [1383, 308] width 23 height 23
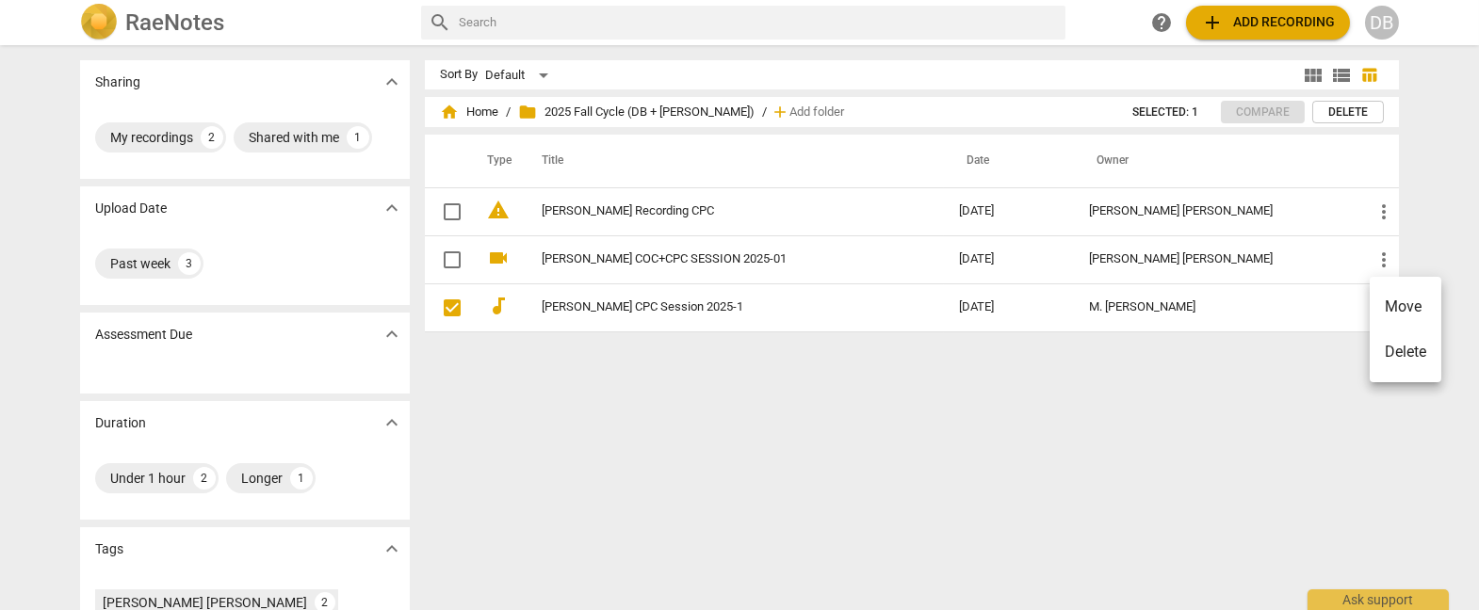
click at [590, 299] on div at bounding box center [739, 305] width 1479 height 610
drag, startPoint x: 596, startPoint y: 305, endPoint x: 538, endPoint y: 357, distance: 78.1
click at [538, 357] on div "Sort By Default view_module view_list table_chart home Home / folder 2025 Fall …" at bounding box center [919, 327] width 989 height 535
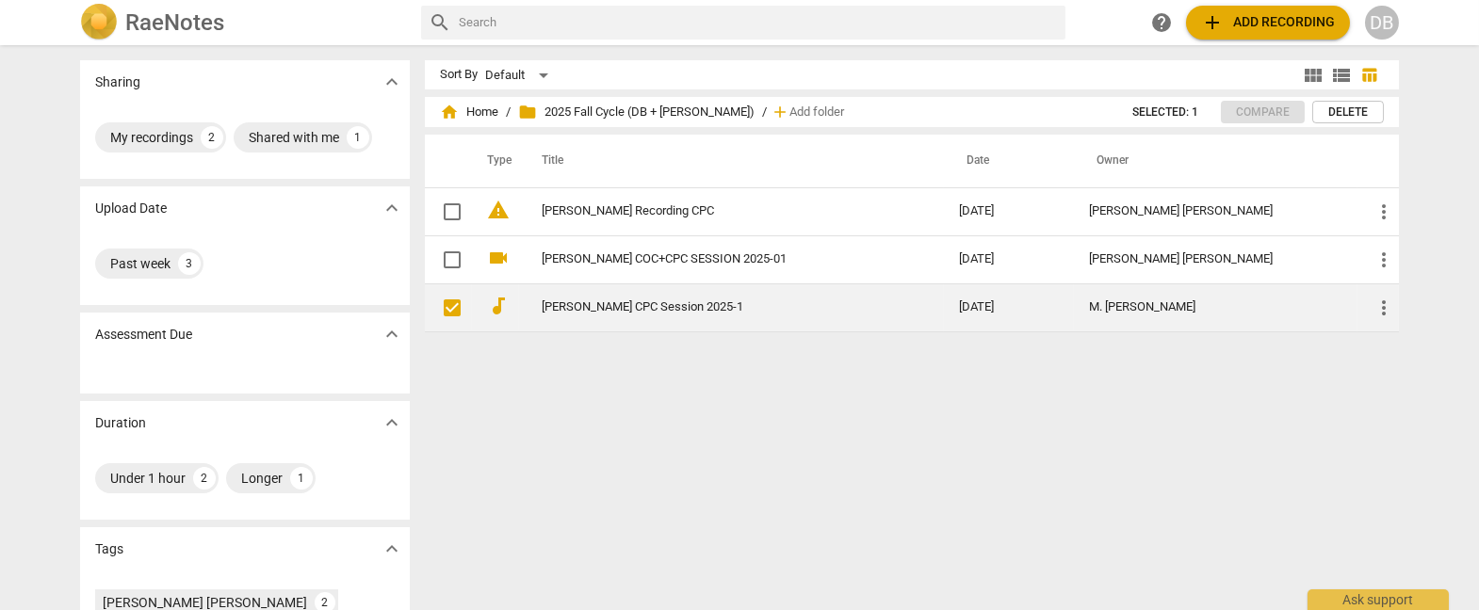
click at [653, 303] on link "[PERSON_NAME] CPC Session 2025-1" at bounding box center [716, 307] width 349 height 14
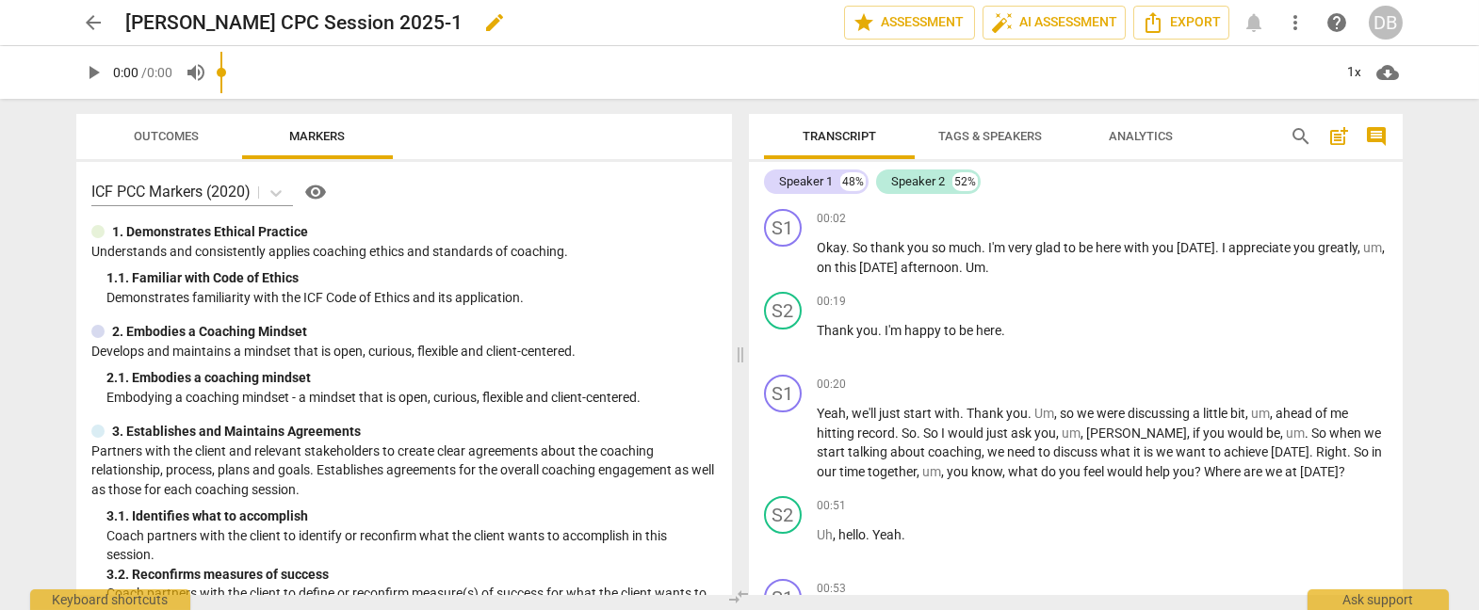
click at [483, 25] on span "edit" at bounding box center [494, 22] width 23 height 23
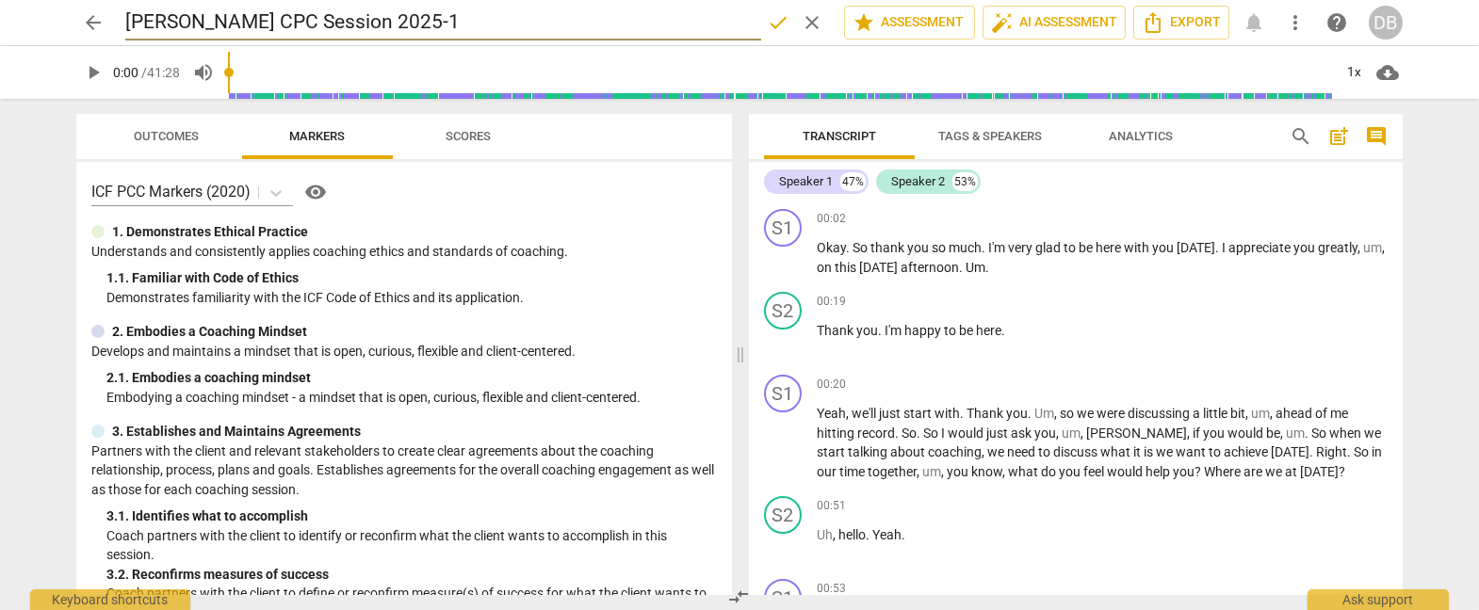
click at [129, 14] on input "[PERSON_NAME] CPC Session 2025-1" at bounding box center [443, 23] width 636 height 36
type input "DO NOT USE! [PERSON_NAME] CPC Session 2025-1"
click at [771, 24] on span "done" at bounding box center [778, 22] width 23 height 23
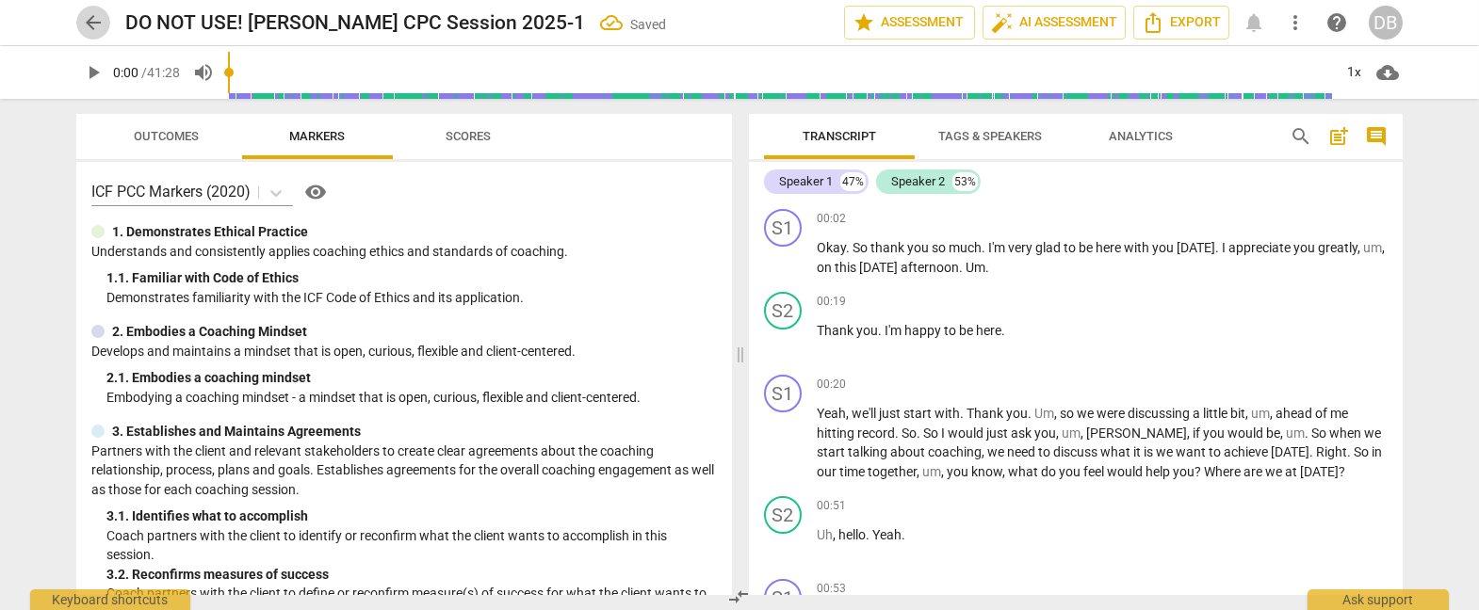
click at [90, 19] on span "arrow_back" at bounding box center [93, 22] width 23 height 23
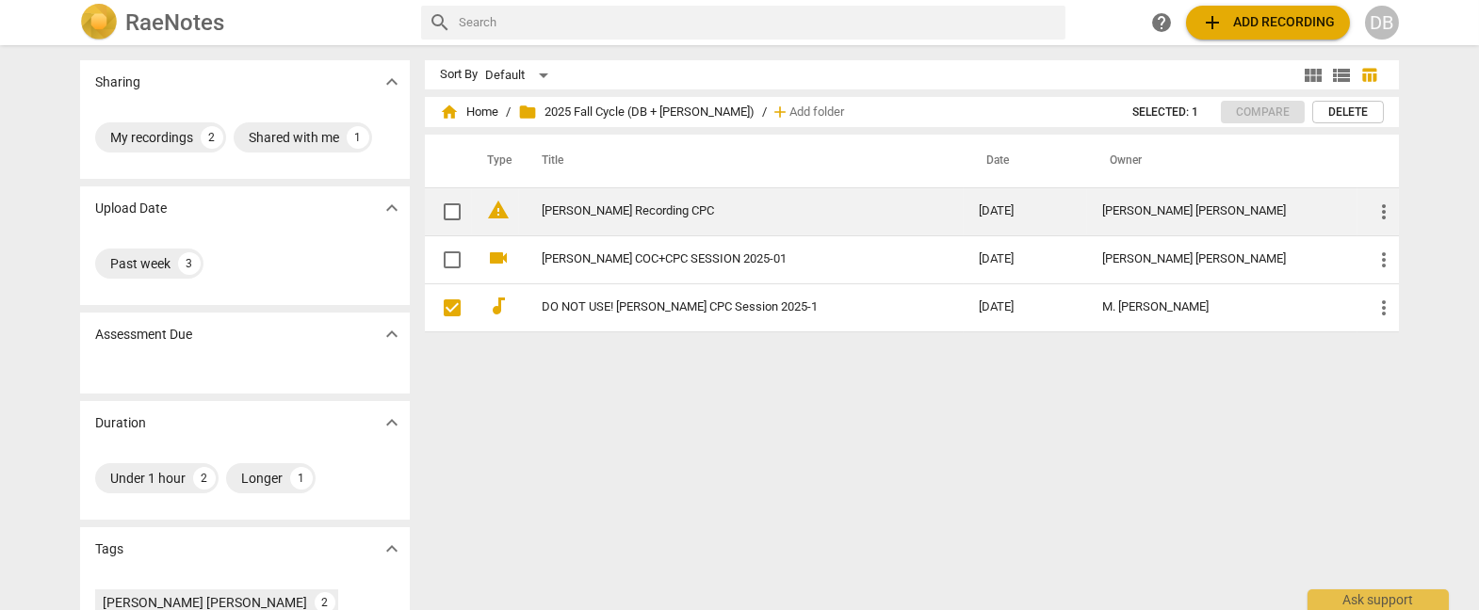
click at [582, 212] on link "[PERSON_NAME] Recording CPC" at bounding box center [726, 211] width 369 height 14
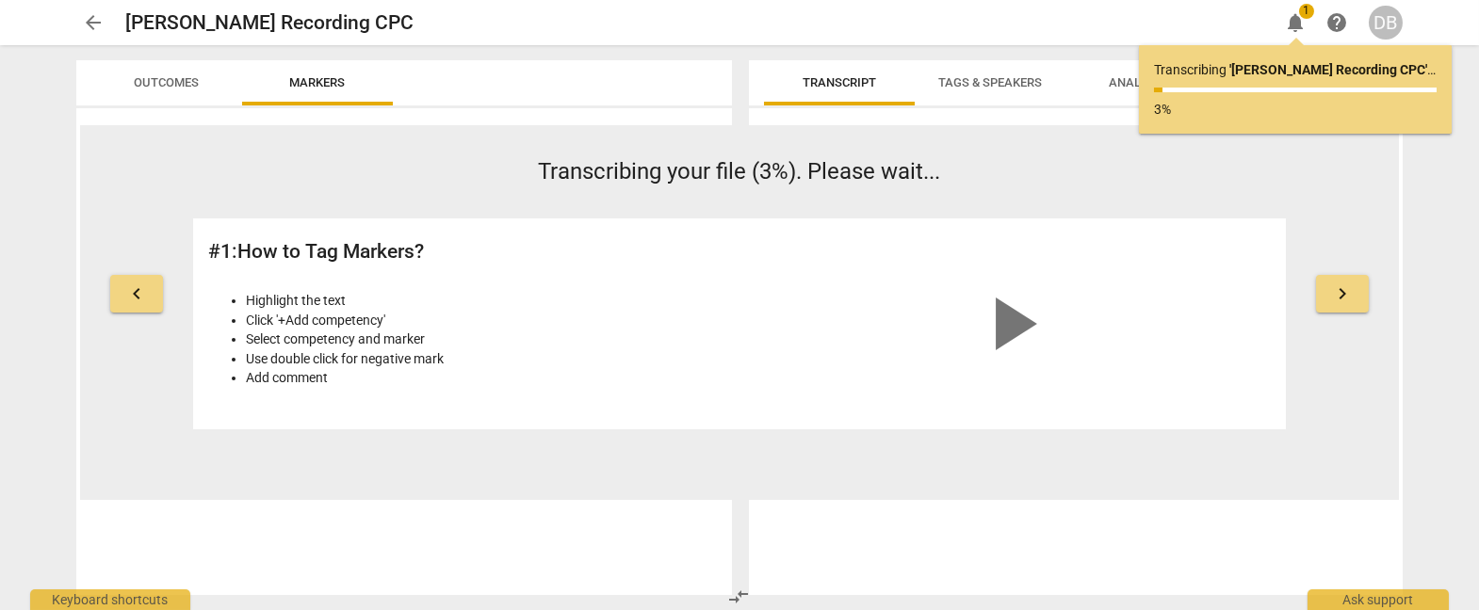
click at [391, 149] on div "keyboard_arrow_left Transcribing your file (3%). Please wait... # 1 : How to Ta…" at bounding box center [739, 313] width 1319 height 376
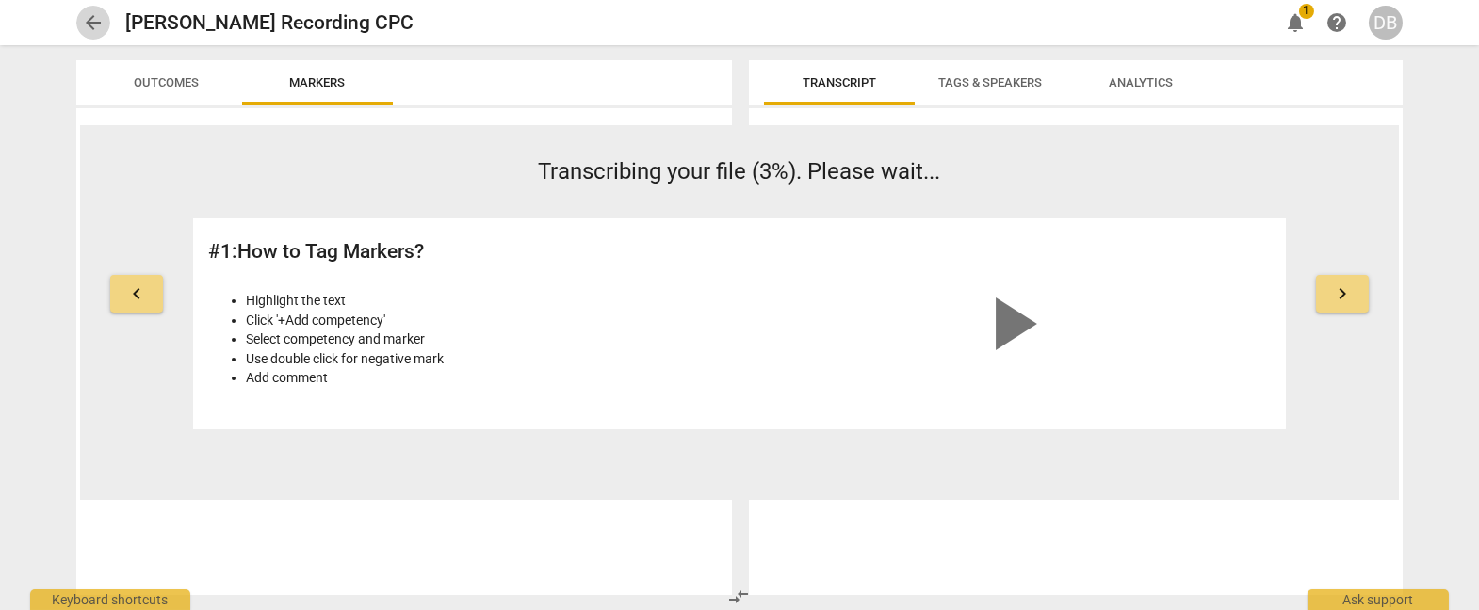
click at [89, 13] on span "arrow_back" at bounding box center [93, 22] width 23 height 23
